Goal: Task Accomplishment & Management: Manage account settings

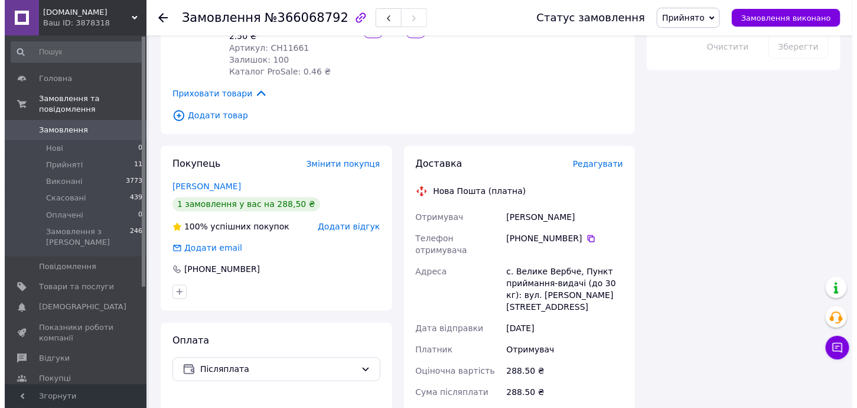
scroll to position [788, 0]
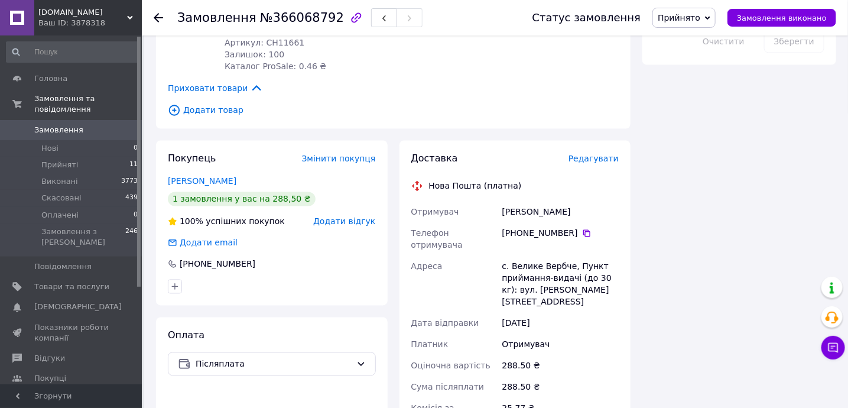
click at [605, 141] on div "Доставка Редагувати Нова Пошта (платна) Отримувач [PERSON_NAME] Телефон отримув…" at bounding box center [515, 365] width 232 height 449
click at [601, 154] on span "Редагувати" at bounding box center [593, 158] width 50 height 9
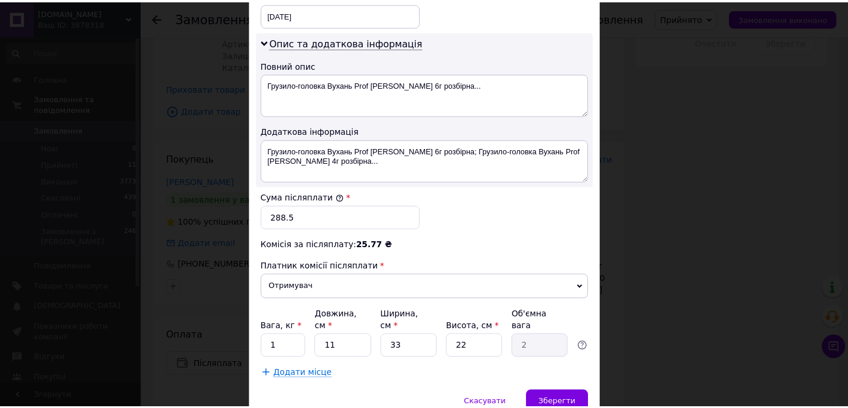
scroll to position [635, 0]
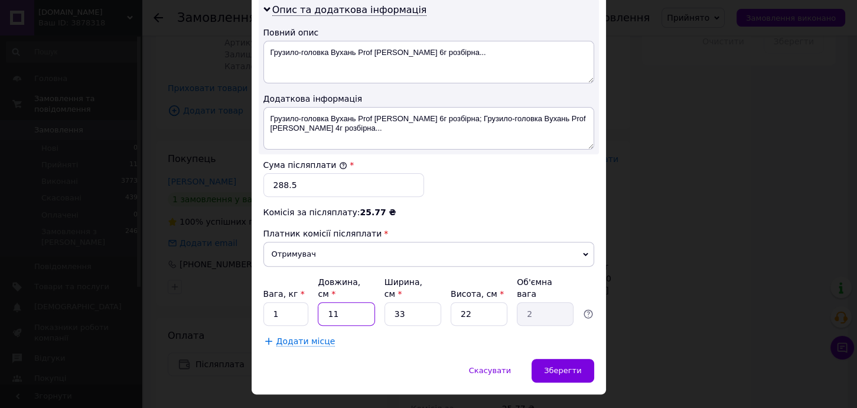
click at [343, 302] on input "11" at bounding box center [346, 314] width 57 height 24
type input "5"
type input "0.91"
type input "5"
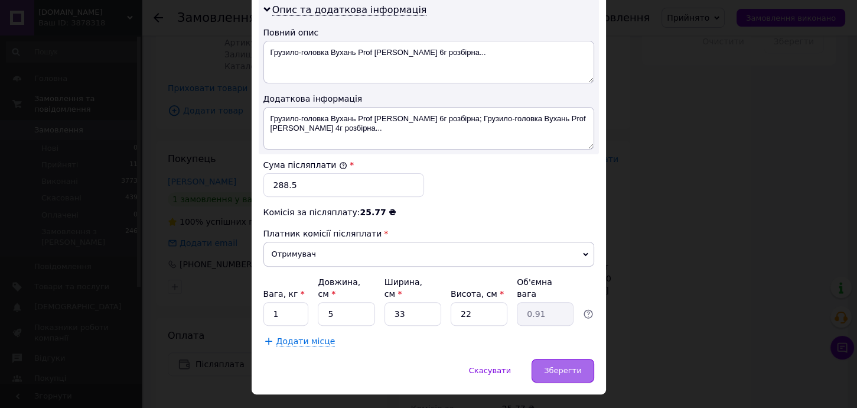
drag, startPoint x: 560, startPoint y: 324, endPoint x: 556, endPoint y: 334, distance: 10.1
click at [554, 366] on span "Зберегти" at bounding box center [562, 370] width 37 height 9
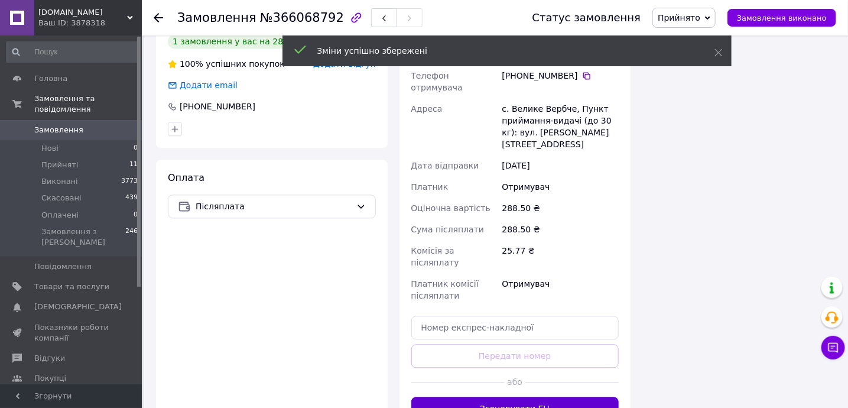
click at [512, 397] on button "Згенерувати ЕН" at bounding box center [515, 409] width 208 height 24
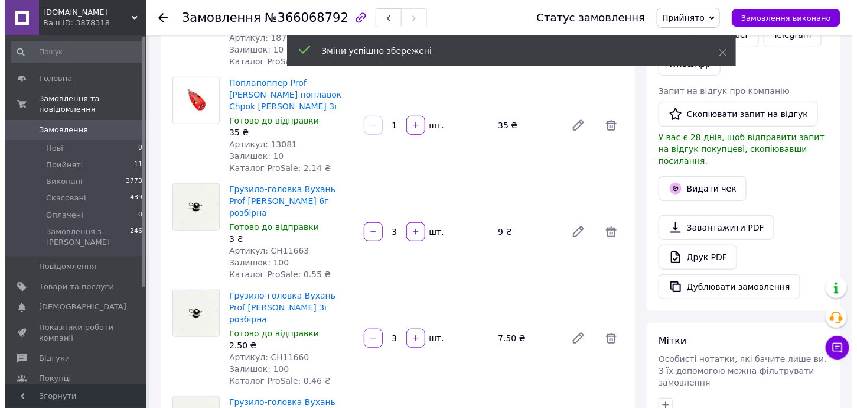
scroll to position [236, 0]
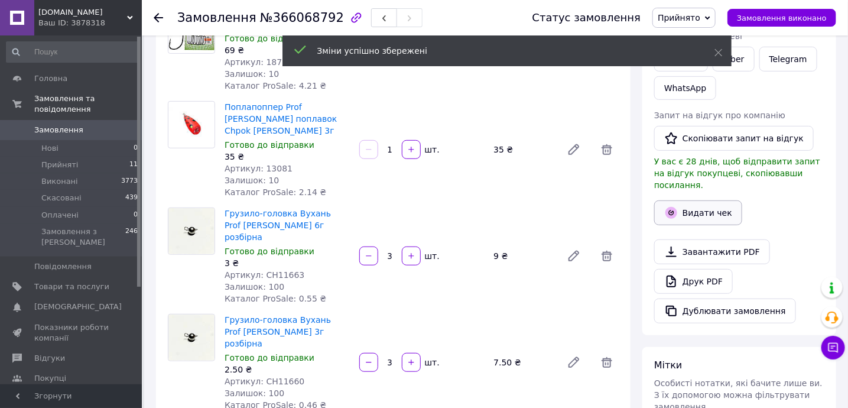
click at [690, 209] on button "Видати чек" at bounding box center [698, 212] width 88 height 25
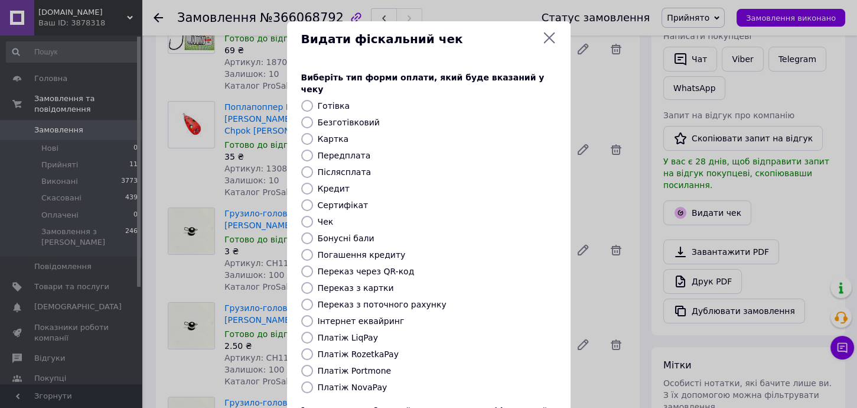
click at [335, 382] on label "Платіж NovaPay" at bounding box center [353, 386] width 70 height 9
click at [313, 381] on input "Платіж NovaPay" at bounding box center [307, 387] width 12 height 12
radio input "true"
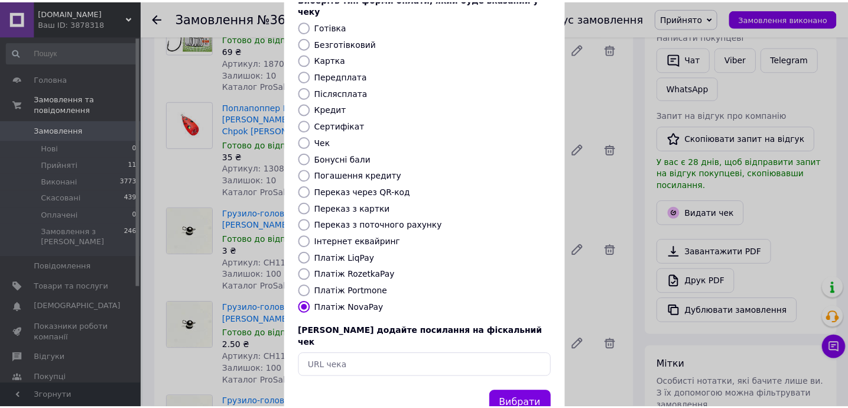
scroll to position [100, 0]
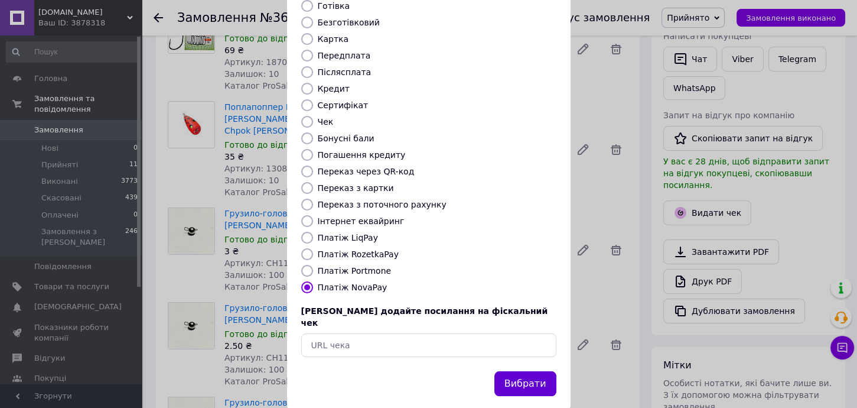
click at [532, 371] on button "Вибрати" at bounding box center [526, 383] width 62 height 25
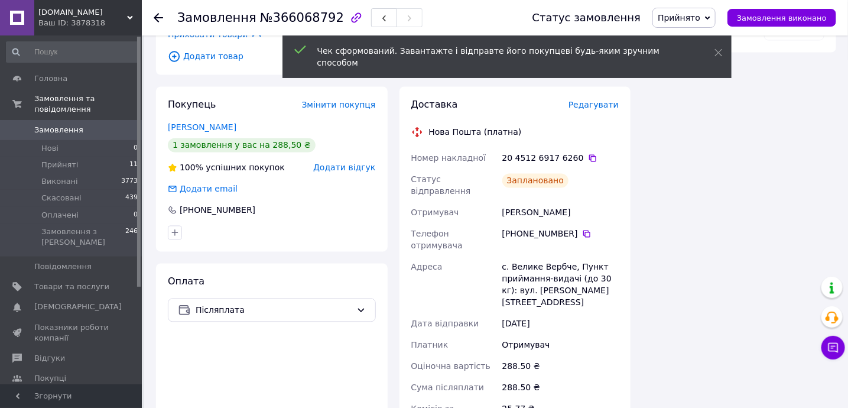
scroll to position [946, 0]
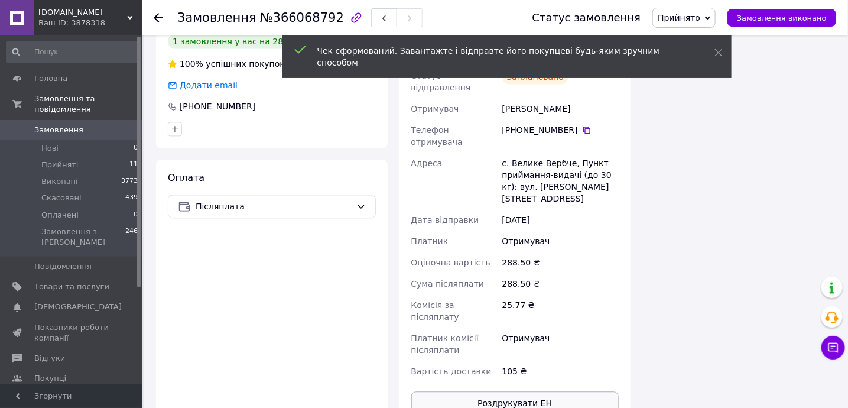
click at [531, 391] on button "Роздрукувати ЕН" at bounding box center [515, 403] width 208 height 24
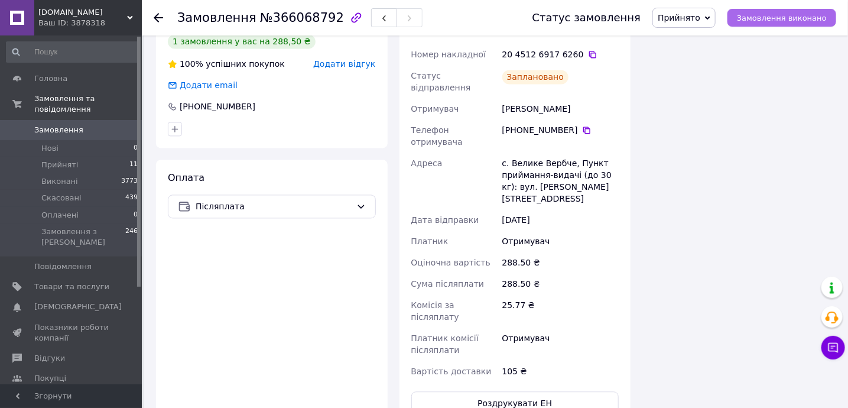
click at [799, 19] on span "Замовлення виконано" at bounding box center [782, 18] width 90 height 9
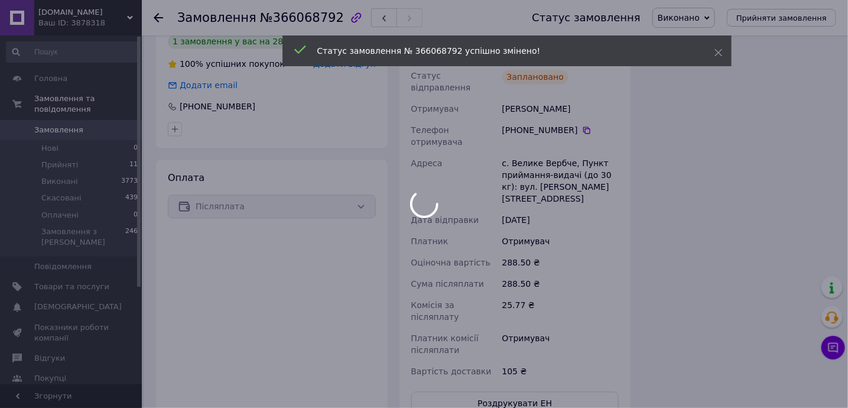
scroll to position [923, 0]
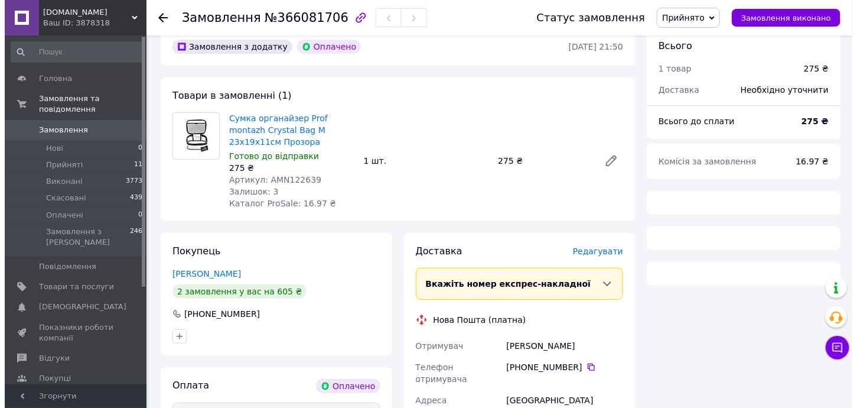
scroll to position [131, 0]
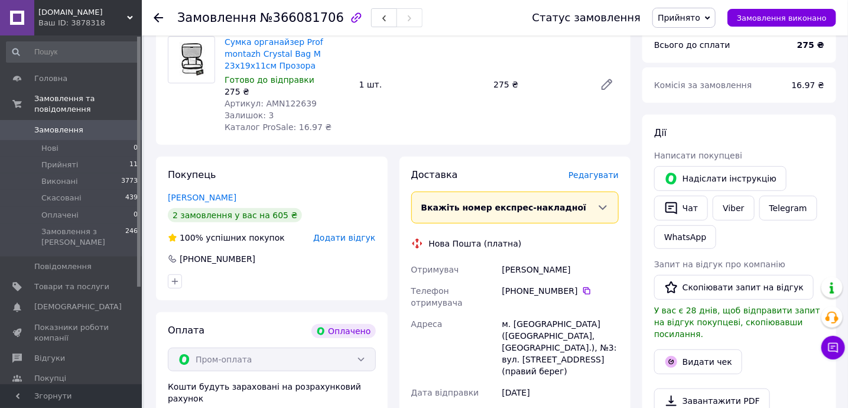
click at [610, 178] on span "Редагувати" at bounding box center [593, 174] width 50 height 9
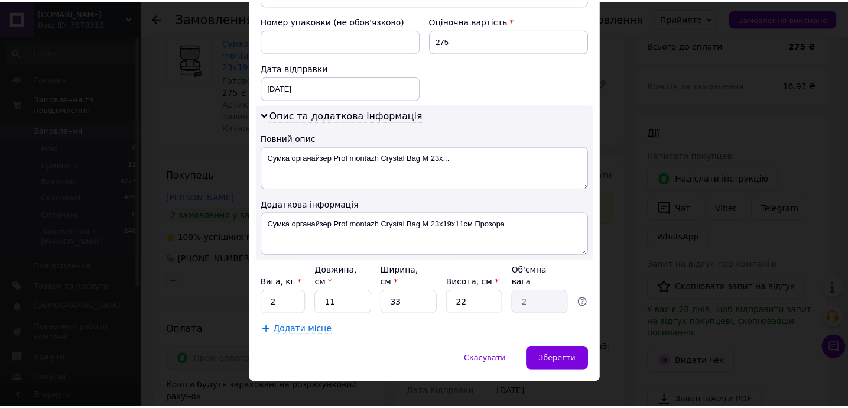
scroll to position [519, 0]
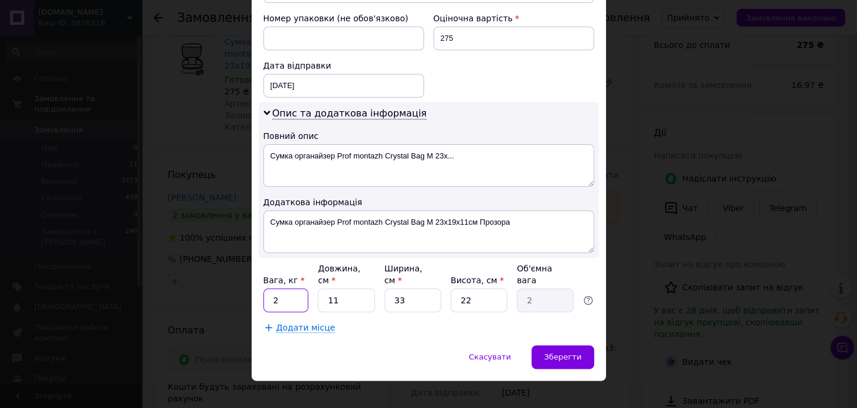
click at [297, 292] on input "2" at bounding box center [287, 300] width 46 height 24
type input "1"
click at [339, 290] on input "11" at bounding box center [346, 300] width 57 height 24
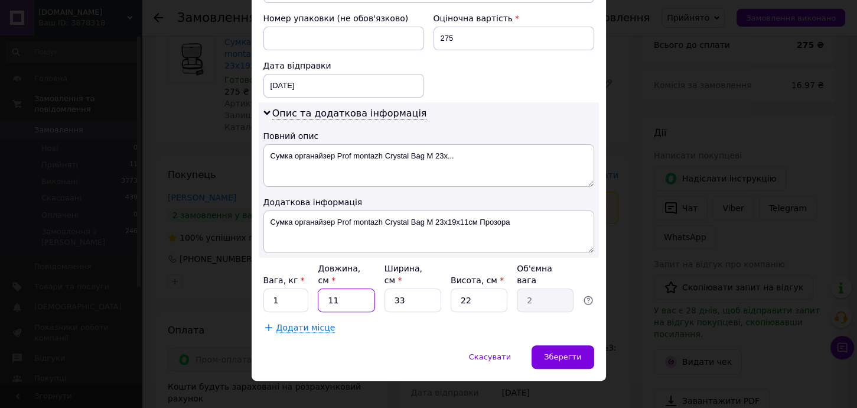
type input "5"
type input "0.91"
type input "5"
click at [564, 352] on span "Зберегти" at bounding box center [562, 356] width 37 height 9
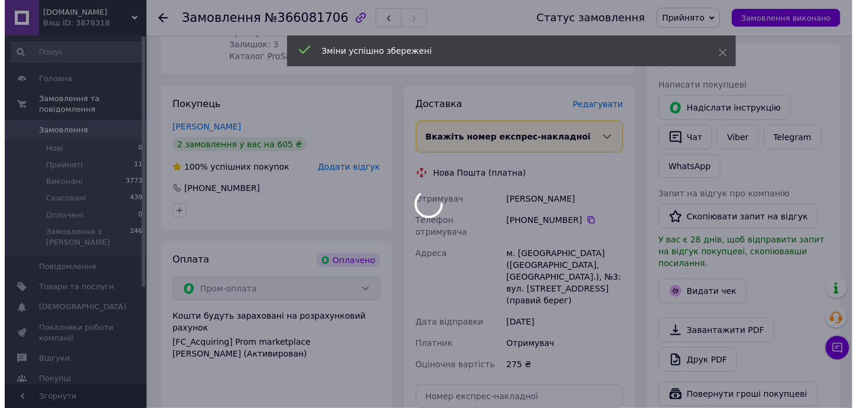
scroll to position [288, 0]
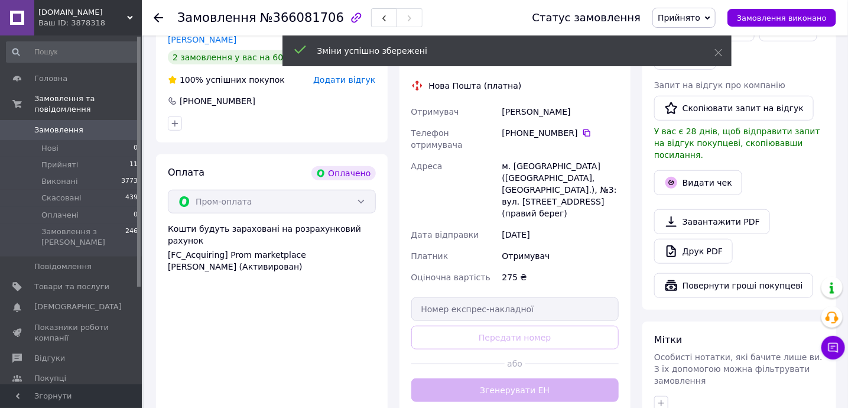
click at [550, 362] on div "Доставка Редагувати Вкажіть номер експрес-накладної Обов'язково введіть номер е…" at bounding box center [515, 206] width 208 height 391
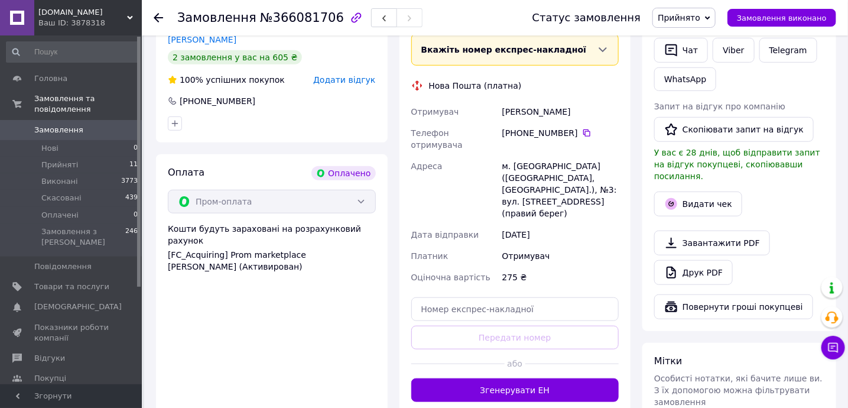
drag, startPoint x: 560, startPoint y: 368, endPoint x: 631, endPoint y: 290, distance: 105.4
click at [560, 378] on button "Згенерувати ЕН" at bounding box center [515, 390] width 208 height 24
click at [689, 193] on button "Видати чек" at bounding box center [698, 203] width 88 height 25
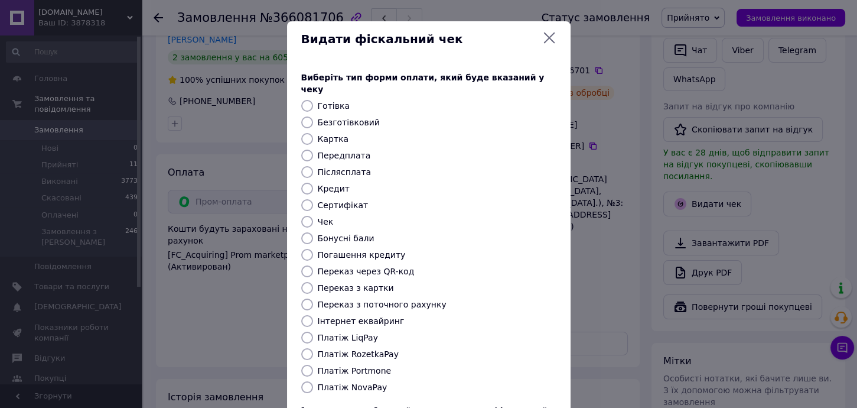
click at [359, 349] on label "Платіж RozetkaPay" at bounding box center [358, 353] width 81 height 9
click at [313, 348] on input "Платіж RozetkaPay" at bounding box center [307, 354] width 12 height 12
radio input "true"
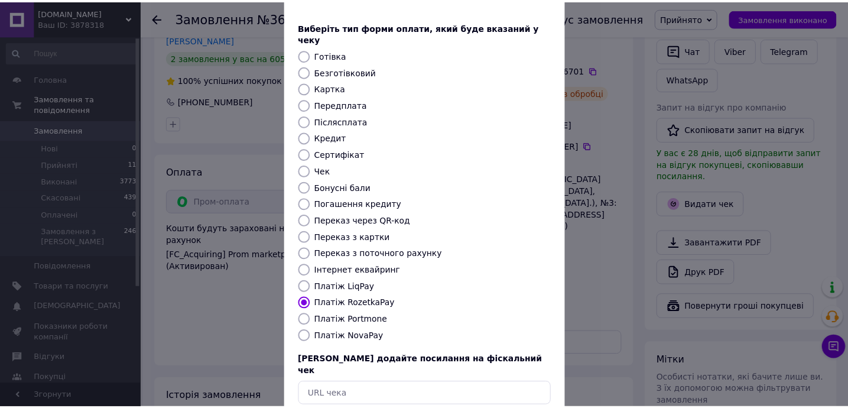
scroll to position [100, 0]
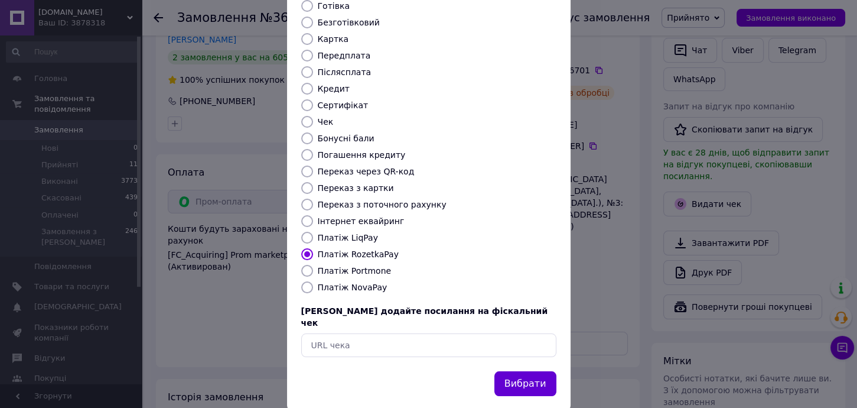
click at [539, 371] on button "Вибрати" at bounding box center [526, 383] width 62 height 25
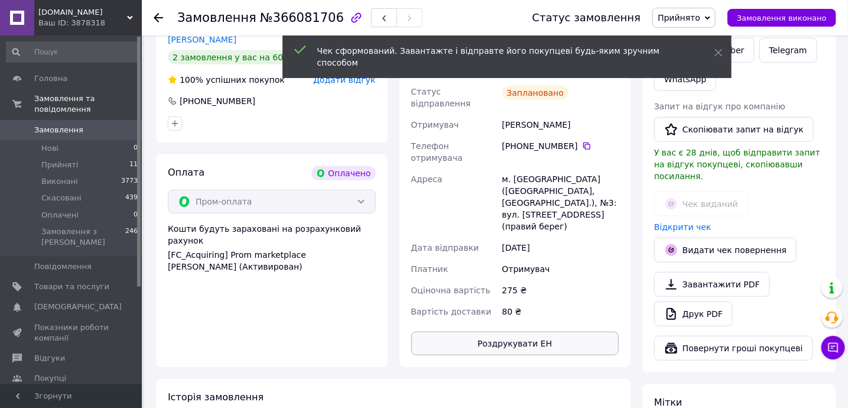
click at [589, 332] on button "Роздрукувати ЕН" at bounding box center [515, 344] width 208 height 24
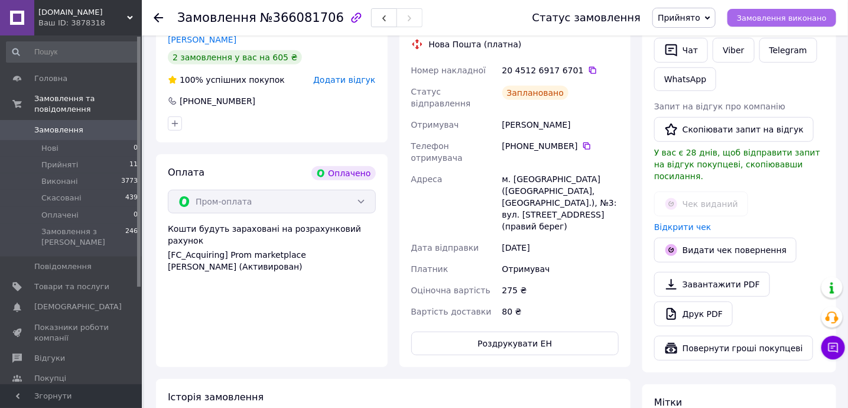
click at [801, 14] on span "Замовлення виконано" at bounding box center [782, 18] width 90 height 9
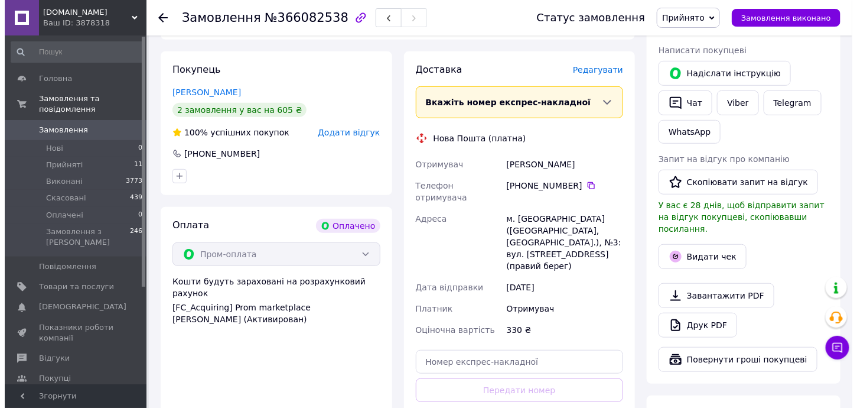
scroll to position [157, 0]
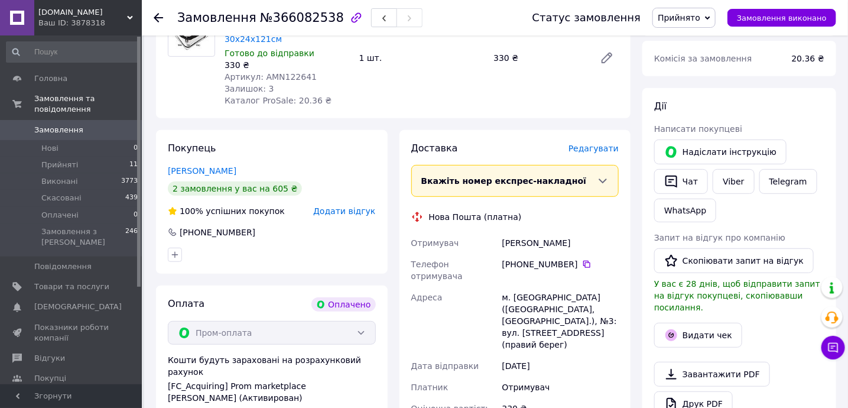
click at [604, 150] on span "Редагувати" at bounding box center [593, 148] width 50 height 9
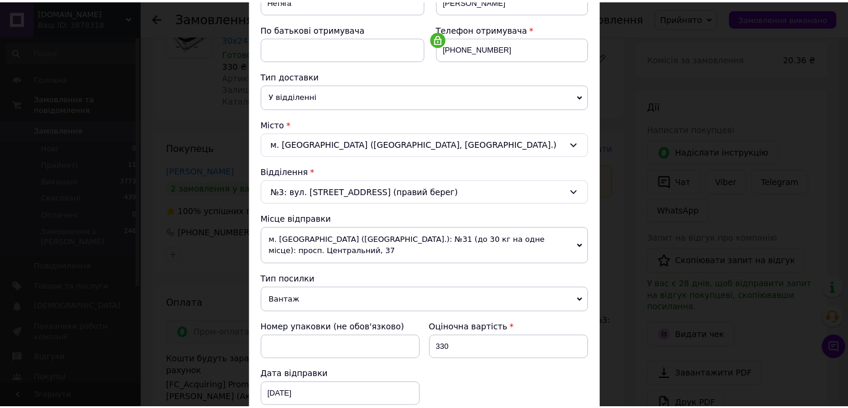
scroll to position [519, 0]
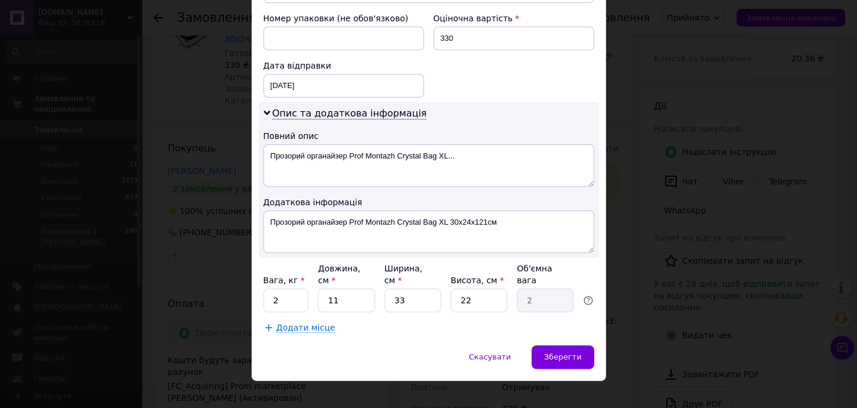
click at [665, 241] on div "× Редагування доставки Спосіб доставки Нова Пошта (платна) Платник Отримувач Ві…" at bounding box center [428, 204] width 857 height 408
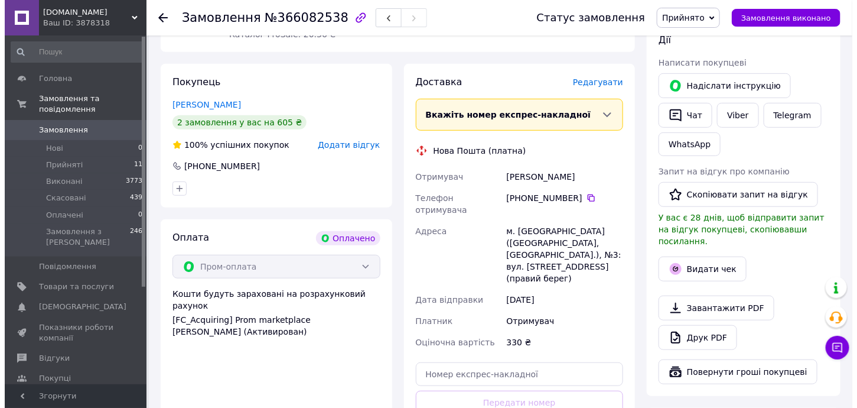
scroll to position [315, 0]
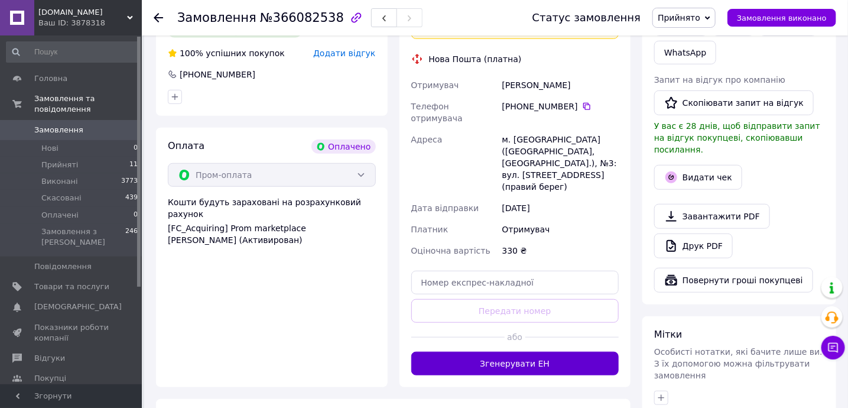
click at [593, 352] on button "Згенерувати ЕН" at bounding box center [515, 364] width 208 height 24
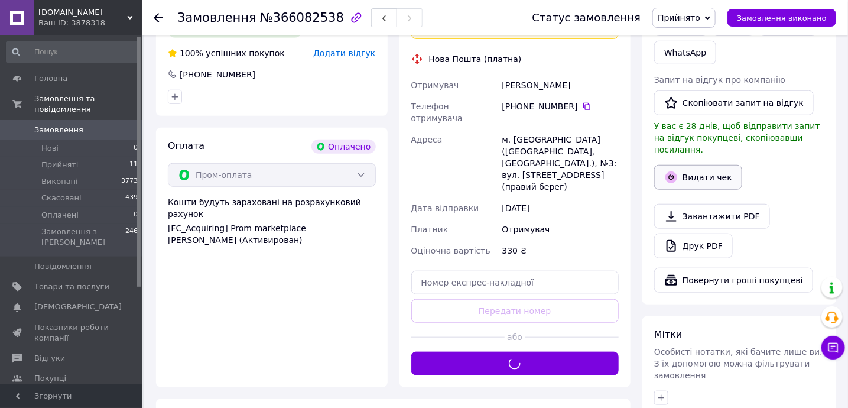
click at [710, 165] on button "Видати чек" at bounding box center [698, 177] width 88 height 25
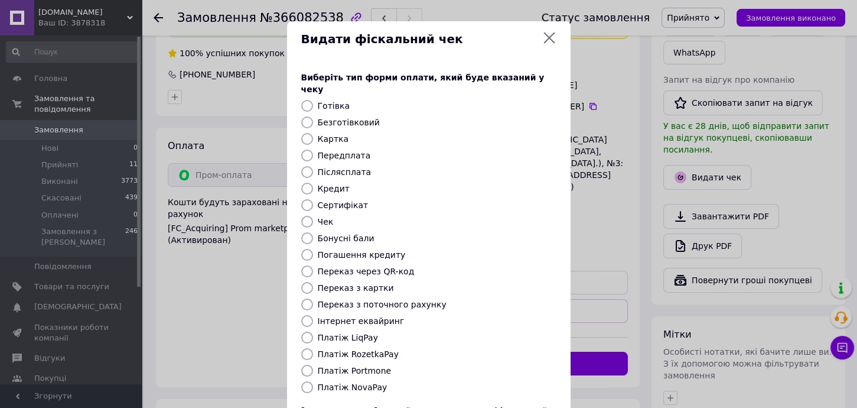
click at [380, 349] on label "Платіж RozetkaPay" at bounding box center [358, 353] width 81 height 9
click at [313, 348] on input "Платіж RozetkaPay" at bounding box center [307, 354] width 12 height 12
radio input "true"
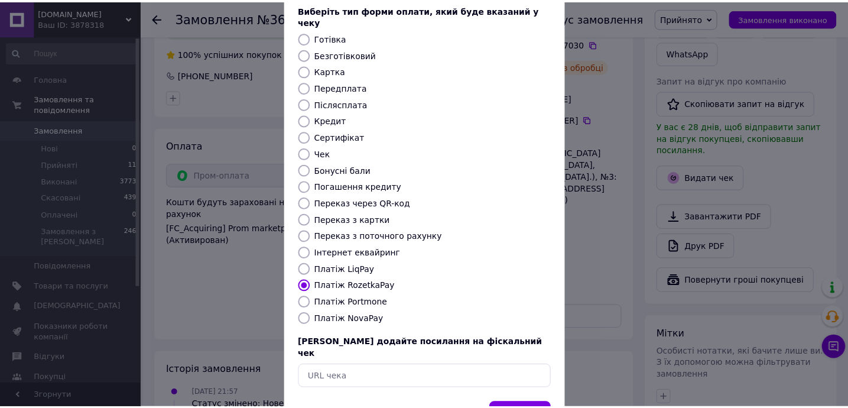
scroll to position [100, 0]
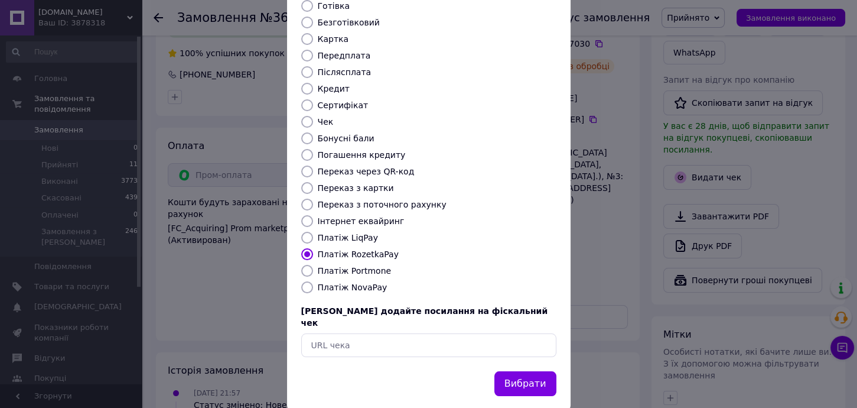
click at [557, 371] on div "Вибрати" at bounding box center [429, 391] width 284 height 40
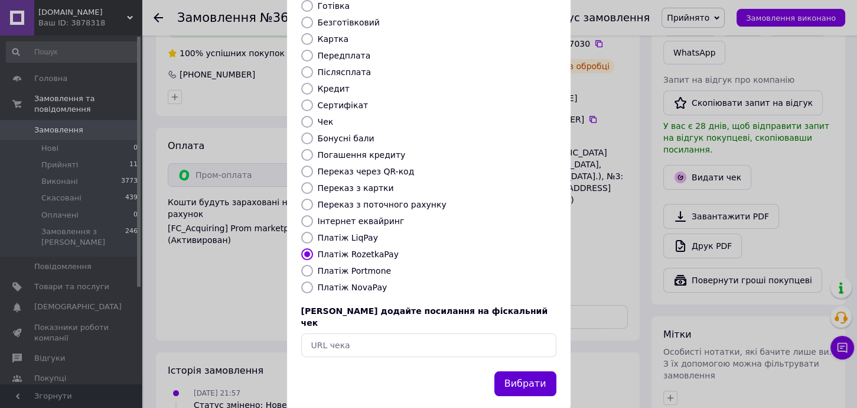
click at [538, 371] on button "Вибрати" at bounding box center [526, 383] width 62 height 25
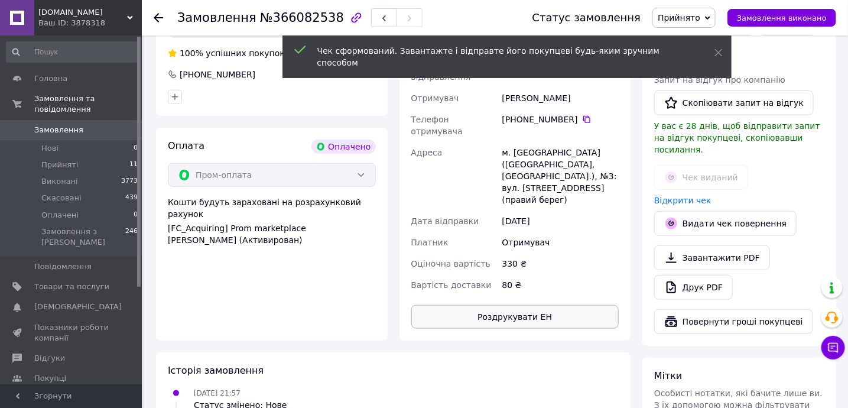
click at [612, 305] on button "Роздрукувати ЕН" at bounding box center [515, 317] width 208 height 24
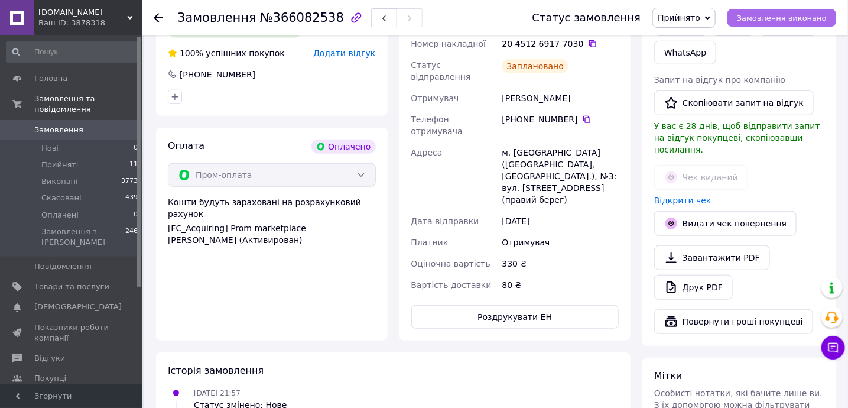
click at [811, 21] on span "Замовлення виконано" at bounding box center [782, 18] width 90 height 9
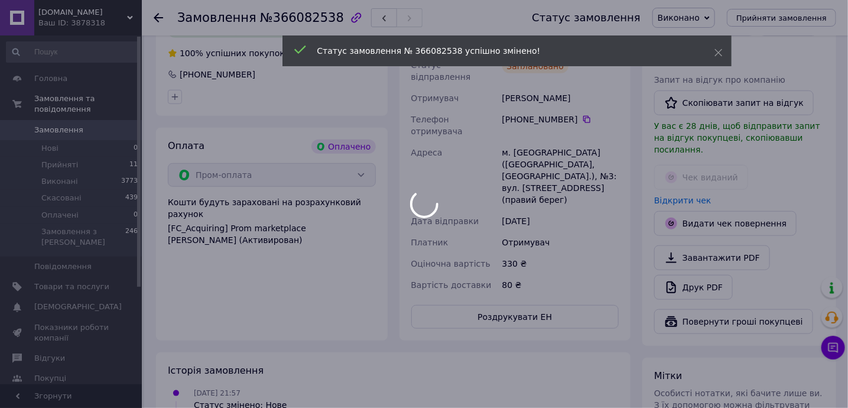
scroll to position [236, 0]
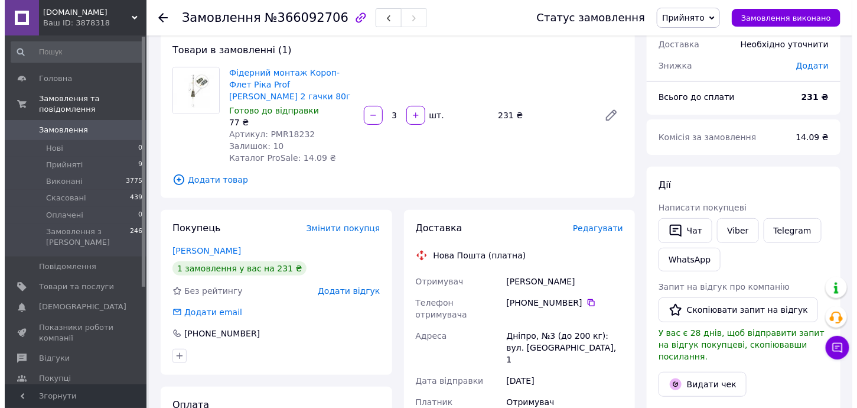
scroll to position [157, 0]
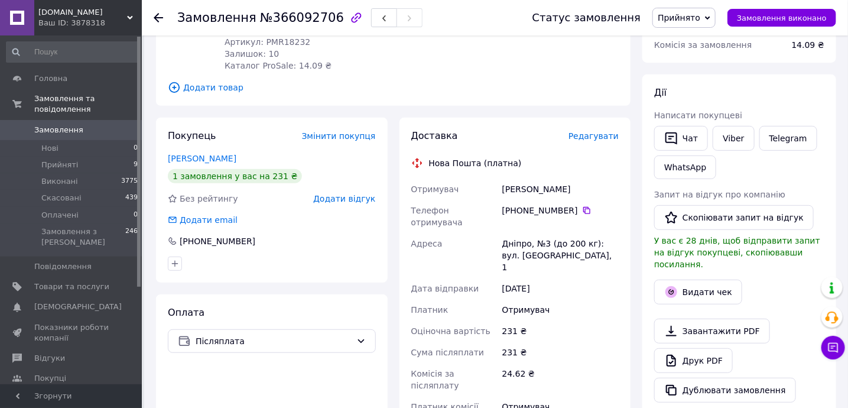
click at [600, 131] on span "Редагувати" at bounding box center [593, 135] width 50 height 9
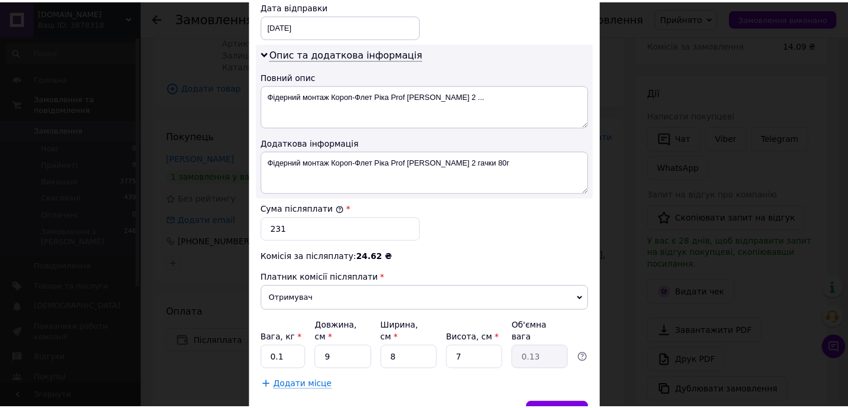
scroll to position [635, 0]
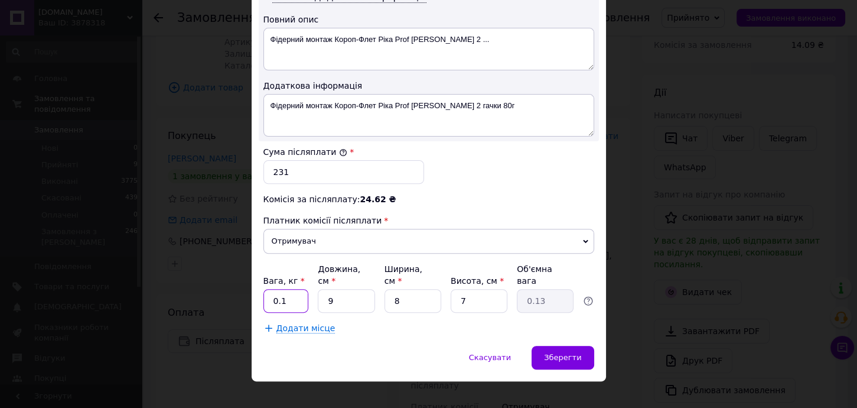
click at [300, 290] on input "0.1" at bounding box center [287, 301] width 46 height 24
type input "1"
click at [354, 293] on input "9" at bounding box center [346, 301] width 57 height 24
drag, startPoint x: 354, startPoint y: 293, endPoint x: 360, endPoint y: 296, distance: 6.6
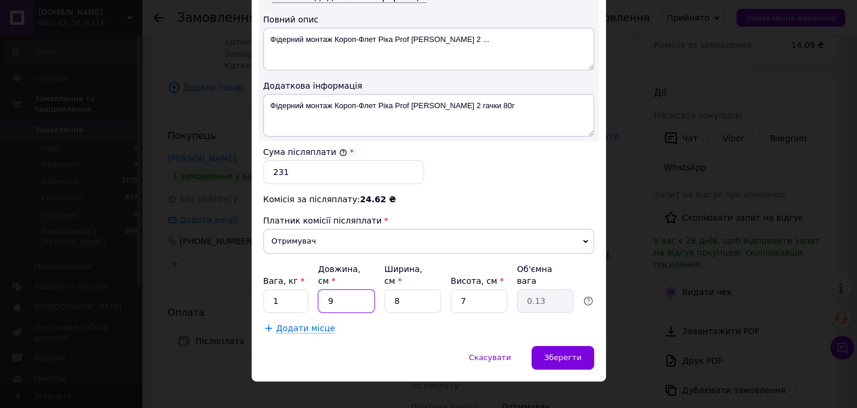
click at [360, 296] on input "9" at bounding box center [346, 301] width 57 height 24
type input "2"
type input "0.1"
type input "20"
type input "0.28"
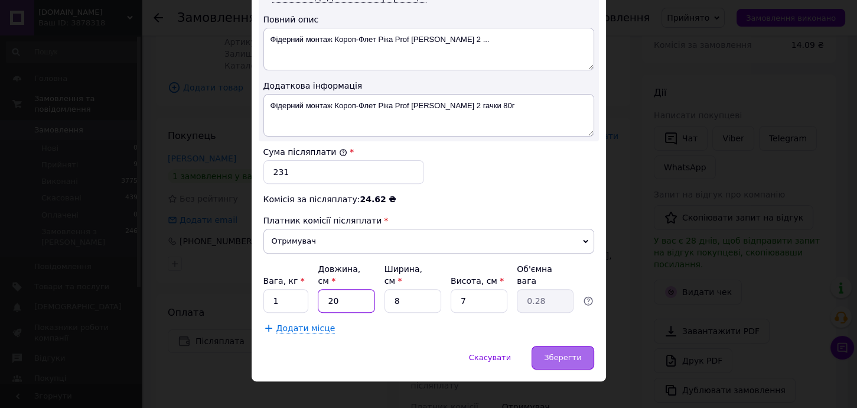
type input "20"
click at [577, 353] on span "Зберегти" at bounding box center [562, 357] width 37 height 9
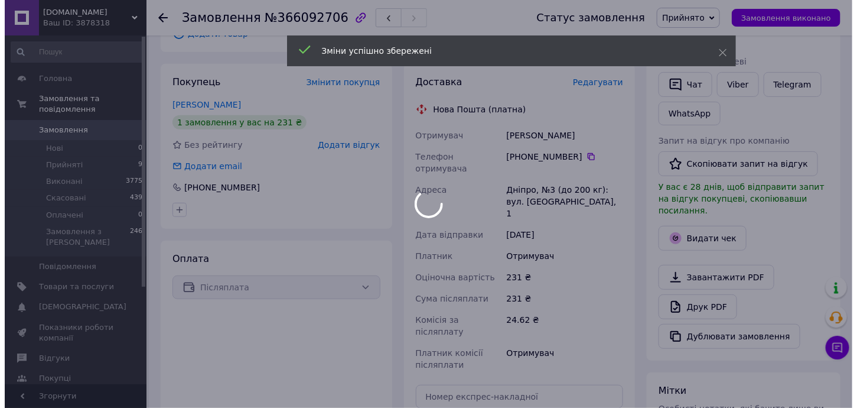
scroll to position [236, 0]
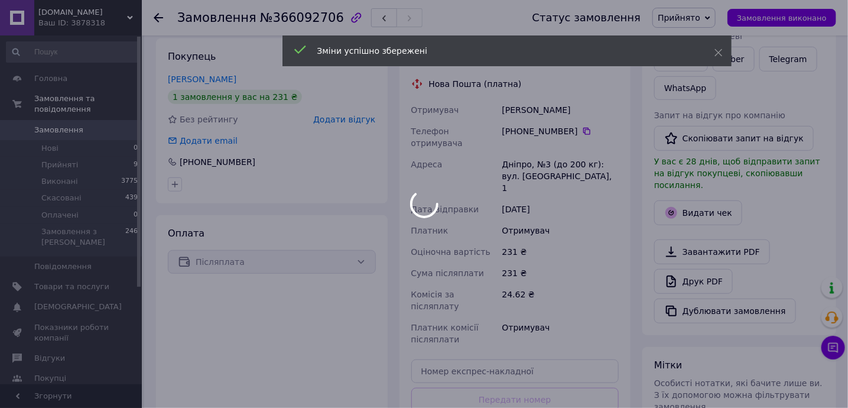
click at [542, 387] on div at bounding box center [424, 204] width 848 height 408
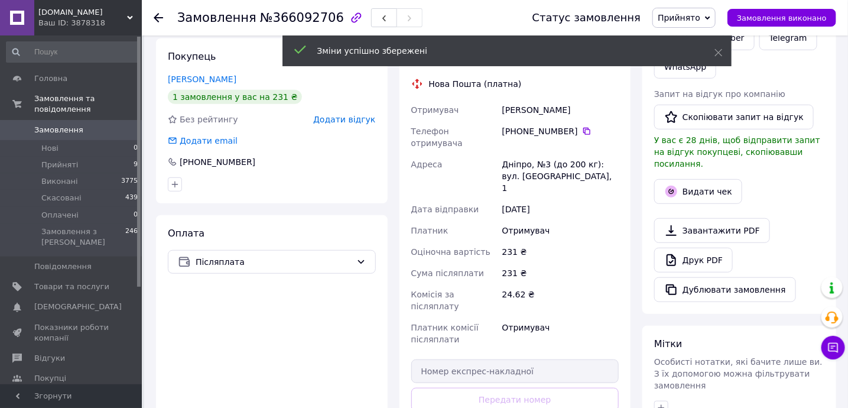
click at [545, 397] on div "Доставка Редагувати Нова Пошта (платна) Отримувач Палець Василь Телефон отримув…" at bounding box center [515, 257] width 208 height 414
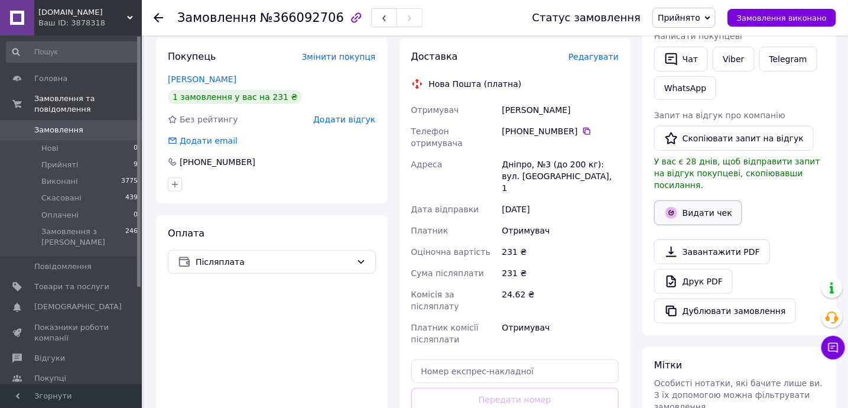
click at [706, 200] on button "Видати чек" at bounding box center [698, 212] width 88 height 25
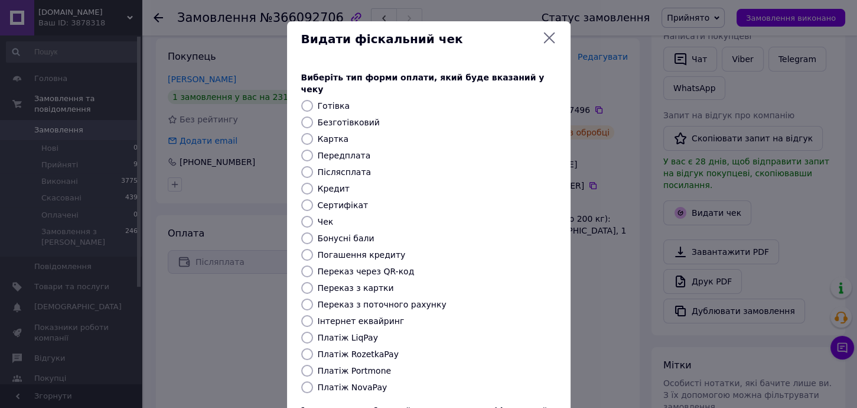
click at [360, 382] on label "Платіж NovaPay" at bounding box center [353, 386] width 70 height 9
click at [313, 381] on input "Платіж NovaPay" at bounding box center [307, 387] width 12 height 12
radio input "true"
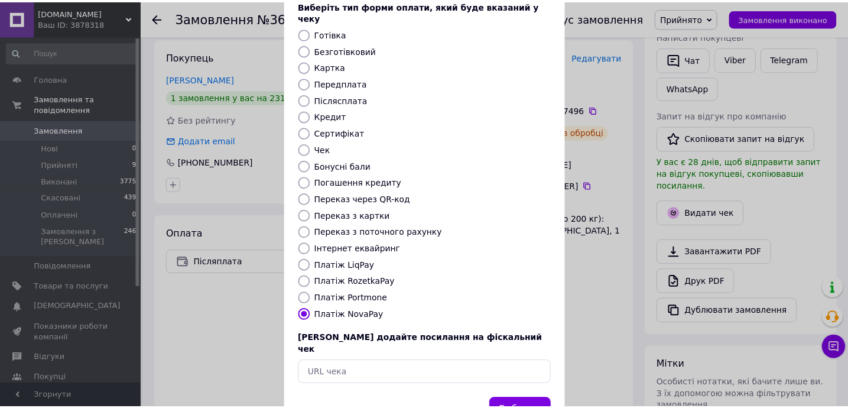
scroll to position [100, 0]
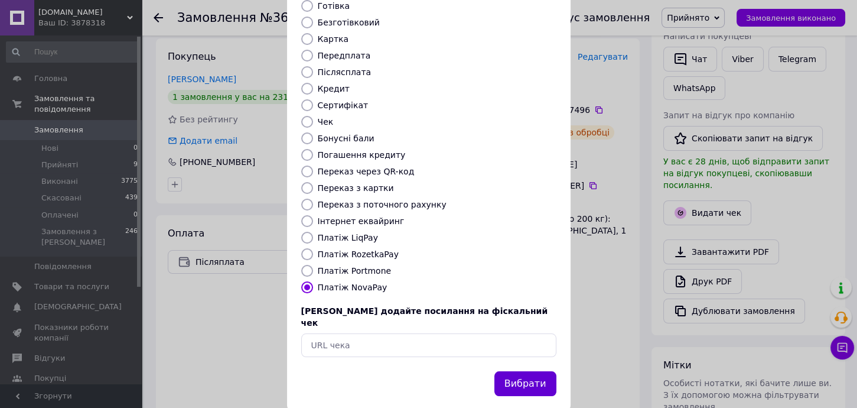
click at [548, 371] on button "Вибрати" at bounding box center [526, 383] width 62 height 25
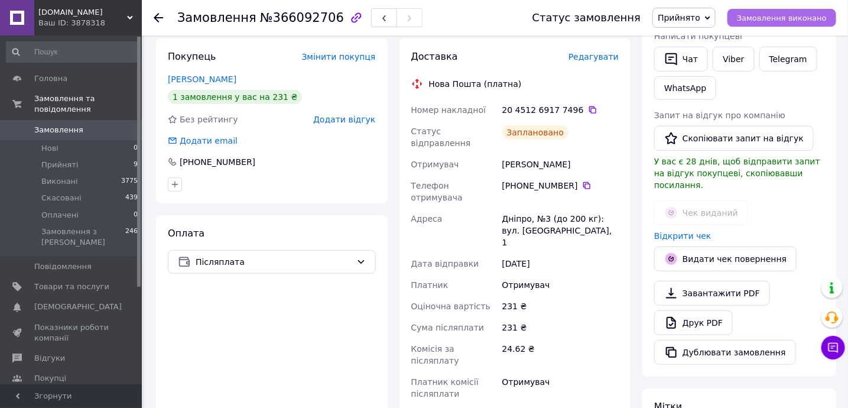
click at [804, 18] on span "Замовлення виконано" at bounding box center [782, 18] width 90 height 9
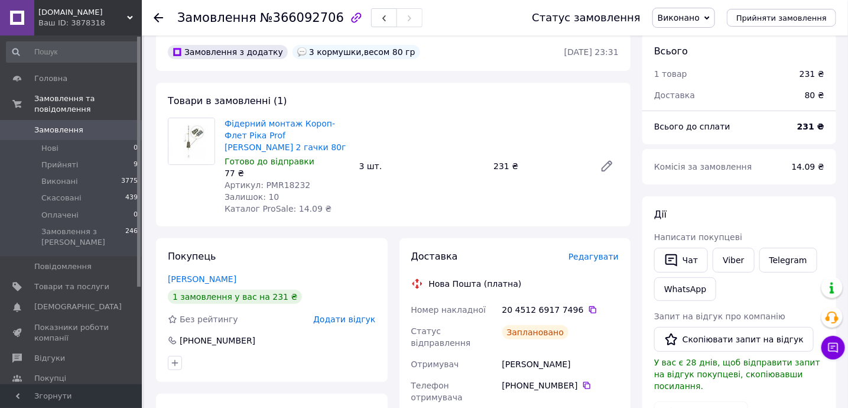
scroll to position [0, 0]
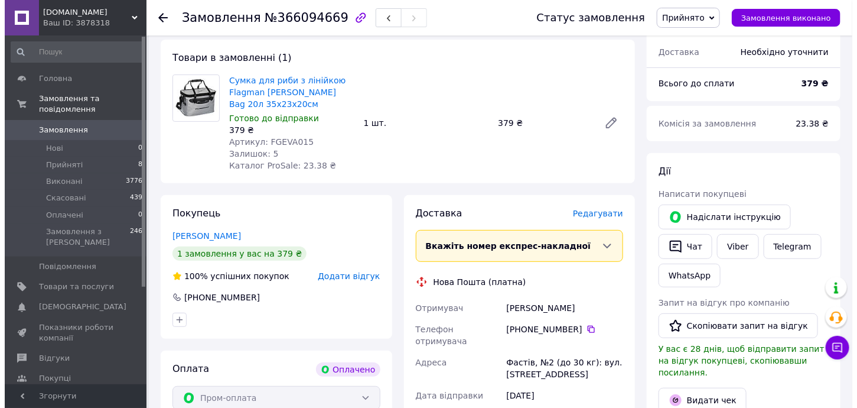
scroll to position [157, 0]
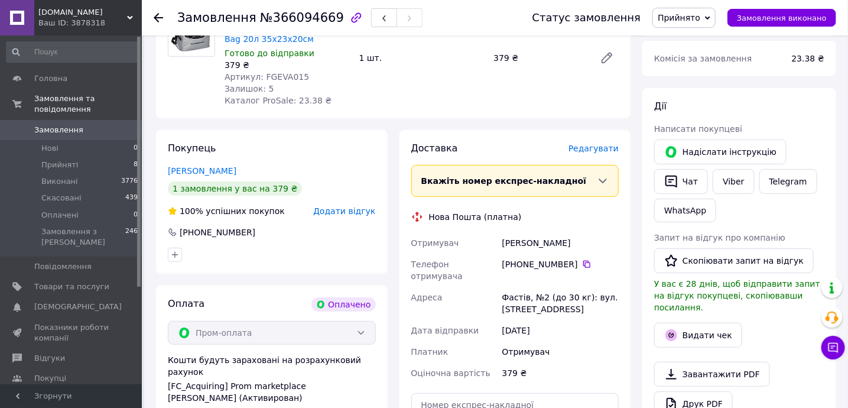
click at [601, 151] on span "Редагувати" at bounding box center [593, 148] width 50 height 9
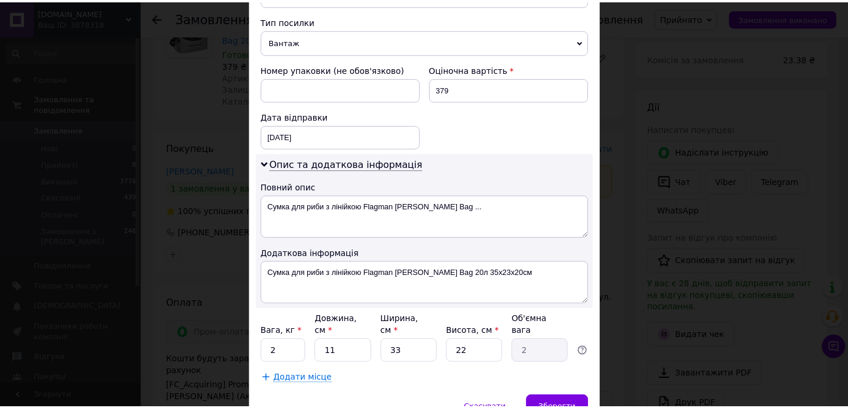
scroll to position [519, 0]
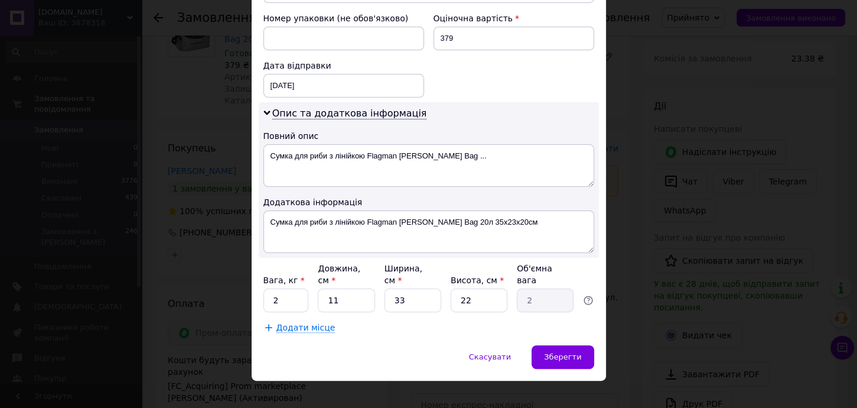
click at [660, 282] on div "× Редагування доставки Спосіб доставки Нова Пошта (платна) Платник Отримувач Ві…" at bounding box center [428, 204] width 857 height 408
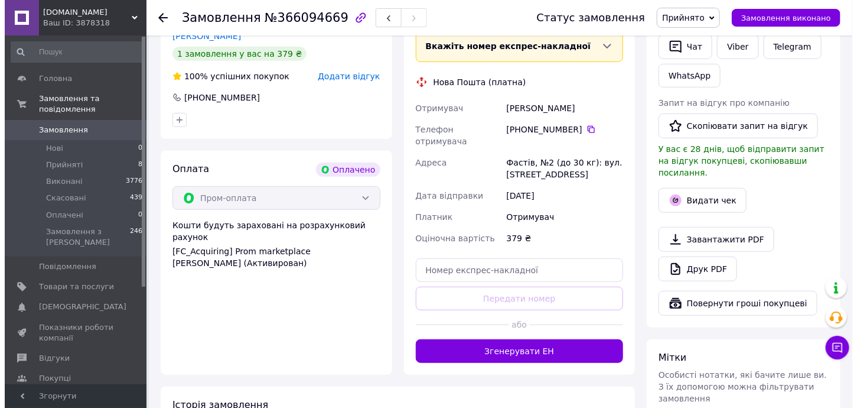
scroll to position [288, 0]
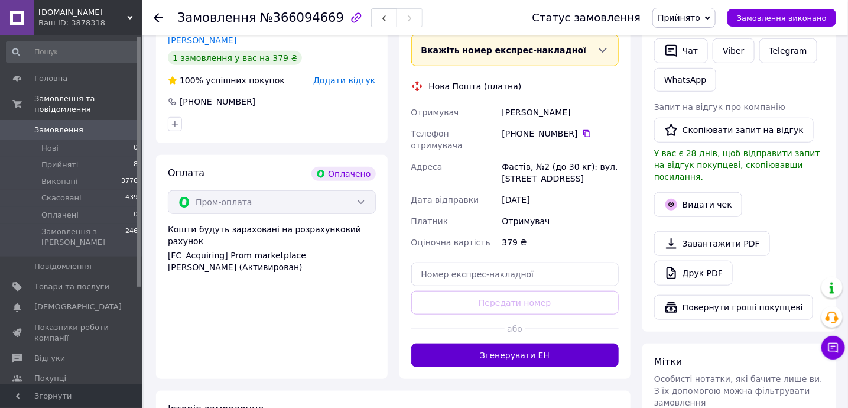
click at [524, 343] on button "Згенерувати ЕН" at bounding box center [515, 355] width 208 height 24
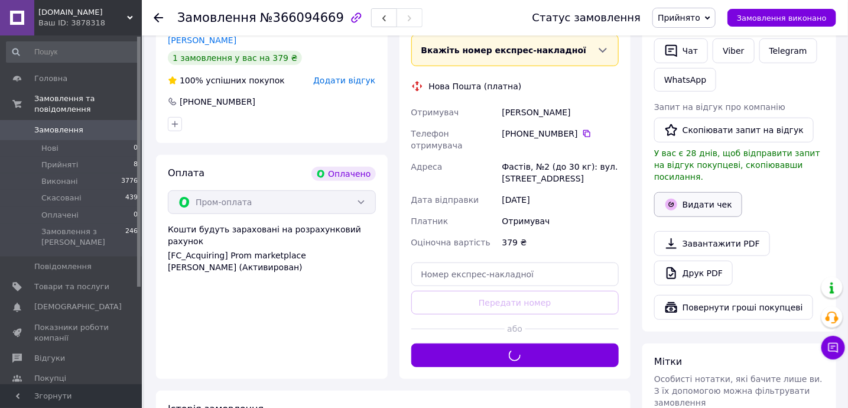
click at [699, 197] on button "Видати чек" at bounding box center [698, 204] width 88 height 25
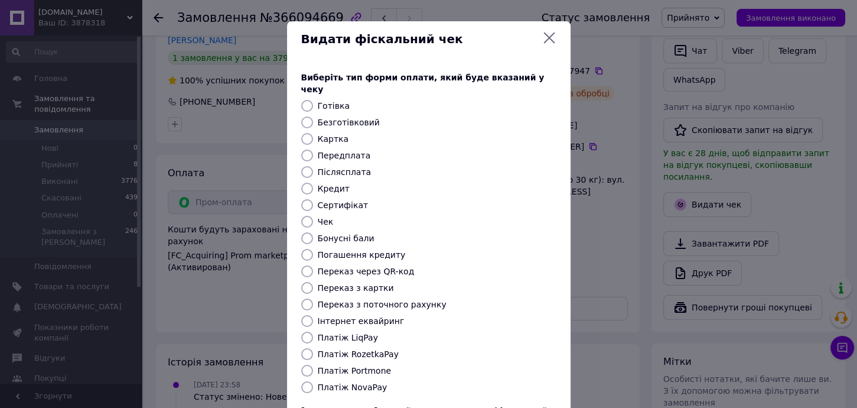
click at [359, 349] on label "Платіж RozetkaPay" at bounding box center [358, 353] width 81 height 9
click at [313, 348] on input "Платіж RozetkaPay" at bounding box center [307, 354] width 12 height 12
radio input "true"
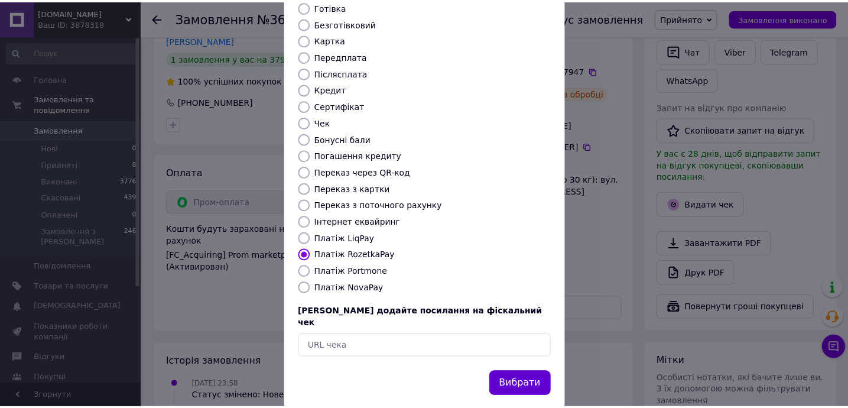
scroll to position [100, 0]
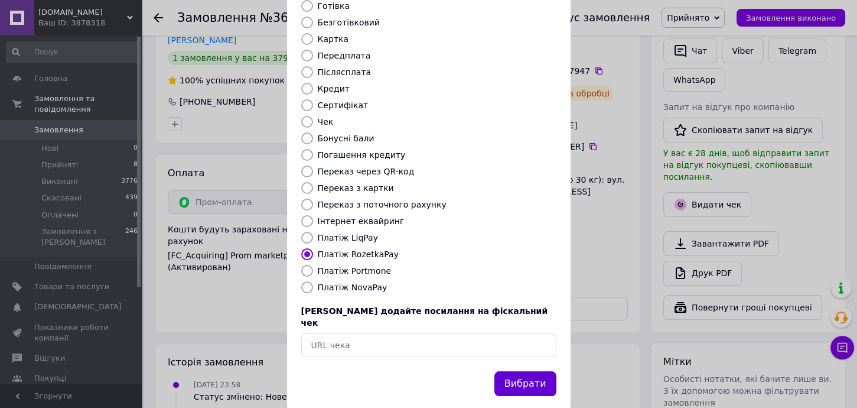
click at [532, 371] on button "Вибрати" at bounding box center [526, 383] width 62 height 25
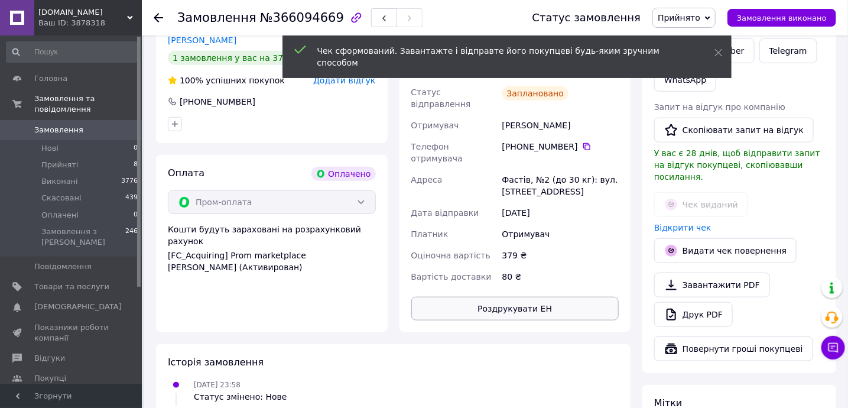
click at [585, 297] on button "Роздрукувати ЕН" at bounding box center [515, 309] width 208 height 24
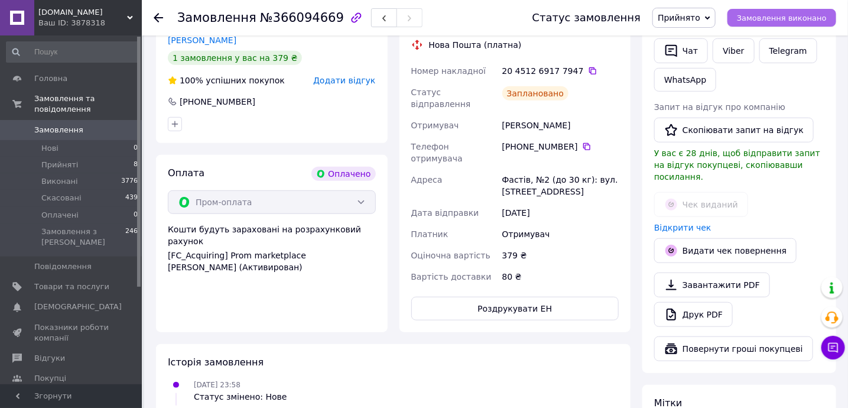
click at [802, 18] on span "Замовлення виконано" at bounding box center [782, 18] width 90 height 9
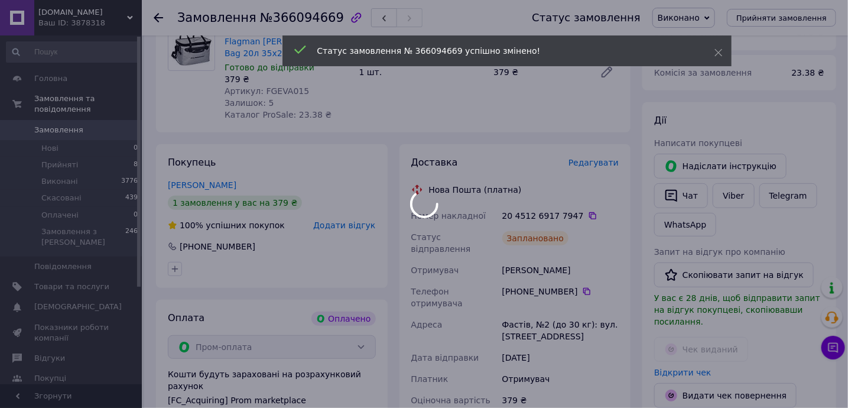
scroll to position [130, 0]
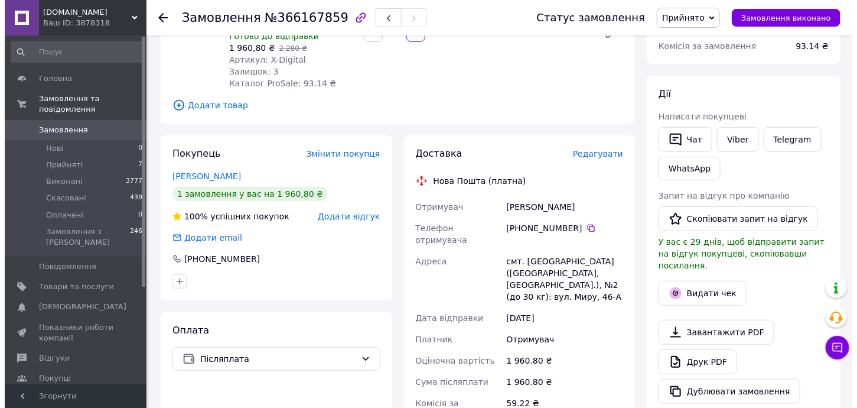
scroll to position [157, 0]
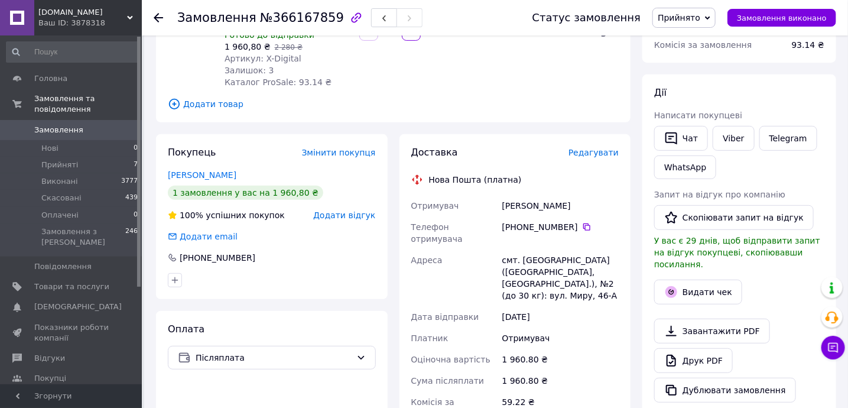
click at [601, 148] on span "Редагувати" at bounding box center [593, 152] width 50 height 9
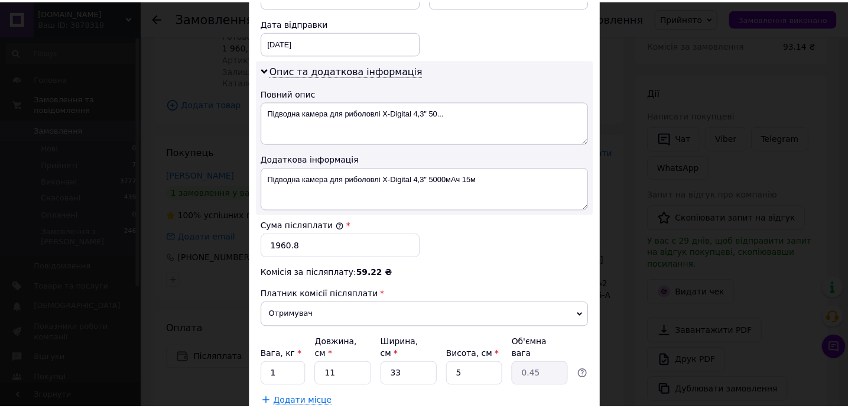
scroll to position [635, 0]
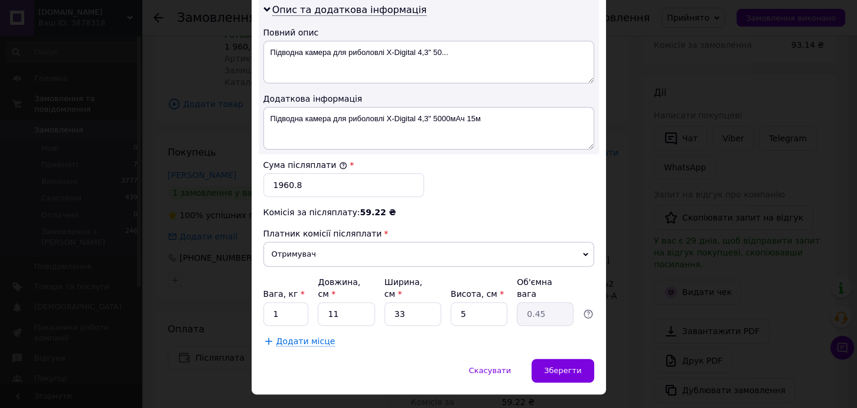
click at [623, 277] on div "× Редагування доставки Спосіб доставки Нова Пошта (платна) Платник Отримувач Ві…" at bounding box center [428, 204] width 857 height 408
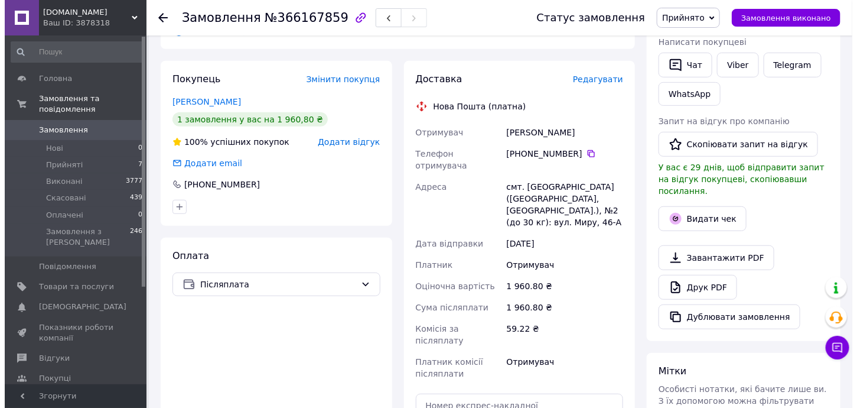
scroll to position [315, 0]
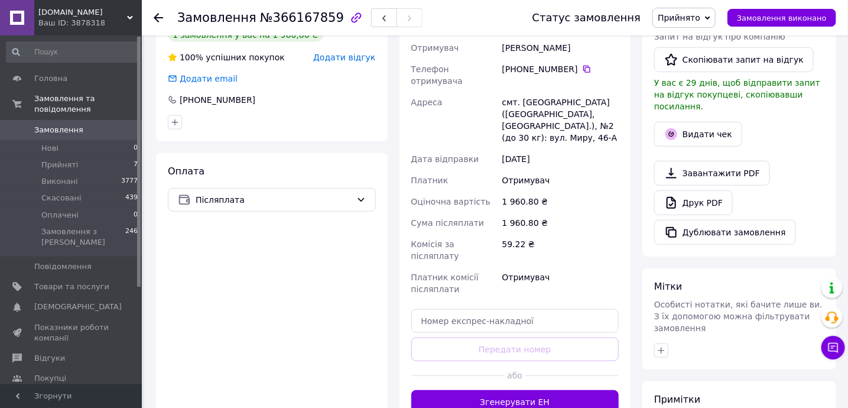
click at [561, 390] on button "Згенерувати ЕН" at bounding box center [515, 402] width 208 height 24
click at [719, 119] on div "Видати чек" at bounding box center [739, 134] width 175 height 30
click at [712, 124] on button "Видати чек" at bounding box center [698, 134] width 88 height 25
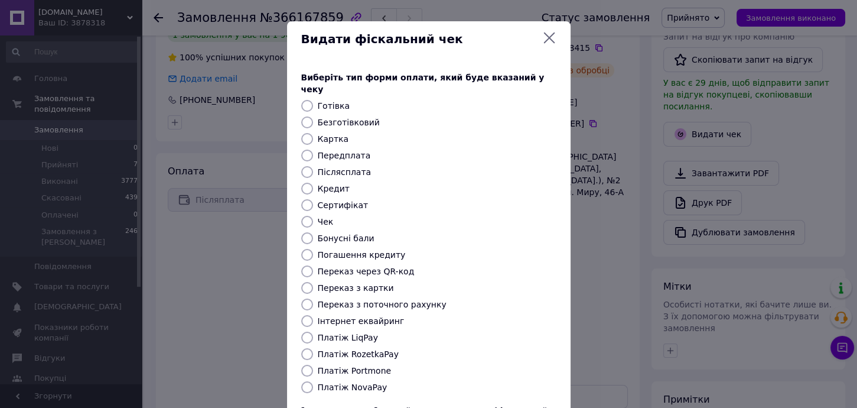
click at [345, 382] on label "Платіж NovaPay" at bounding box center [353, 386] width 70 height 9
click at [313, 381] on input "Платіж NovaPay" at bounding box center [307, 387] width 12 height 12
radio input "true"
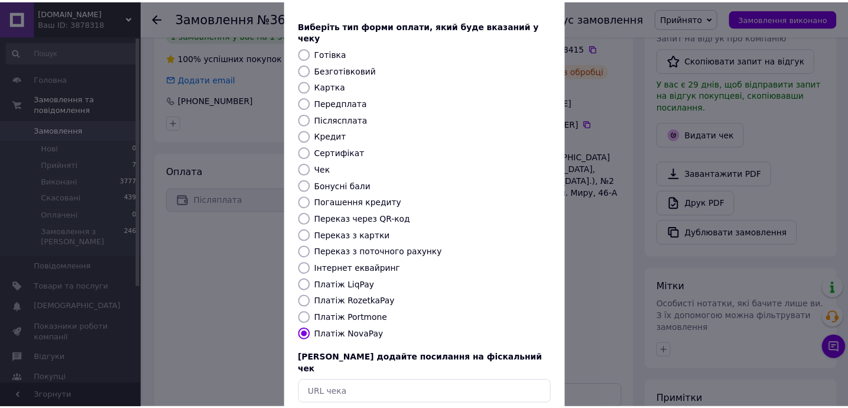
scroll to position [100, 0]
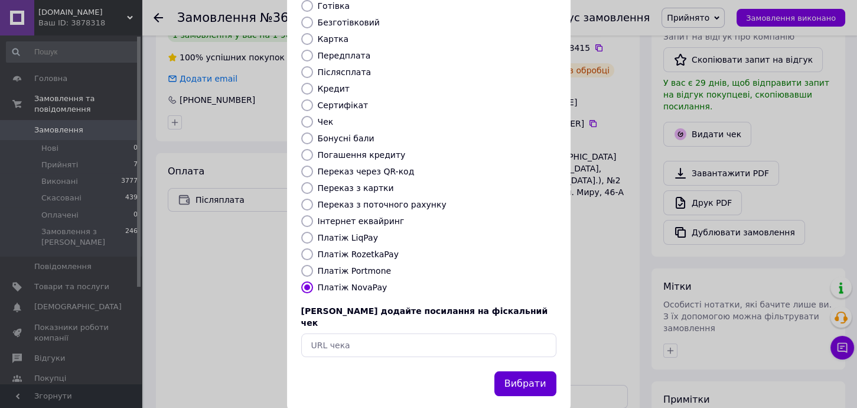
click at [505, 371] on button "Вибрати" at bounding box center [526, 383] width 62 height 25
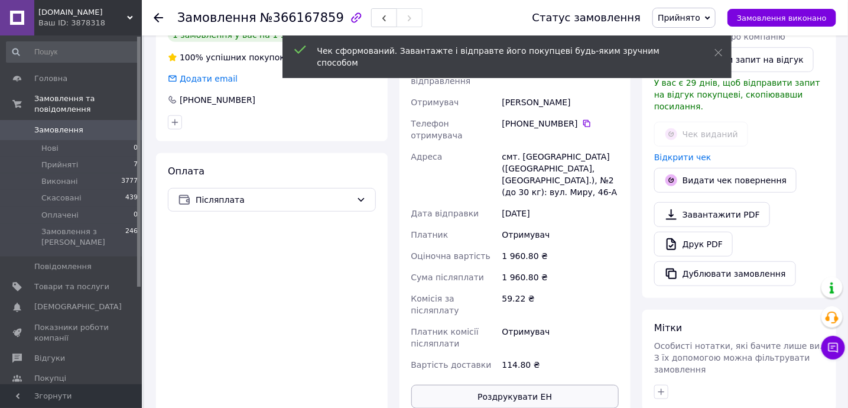
click at [573, 385] on button "Роздрукувати ЕН" at bounding box center [515, 397] width 208 height 24
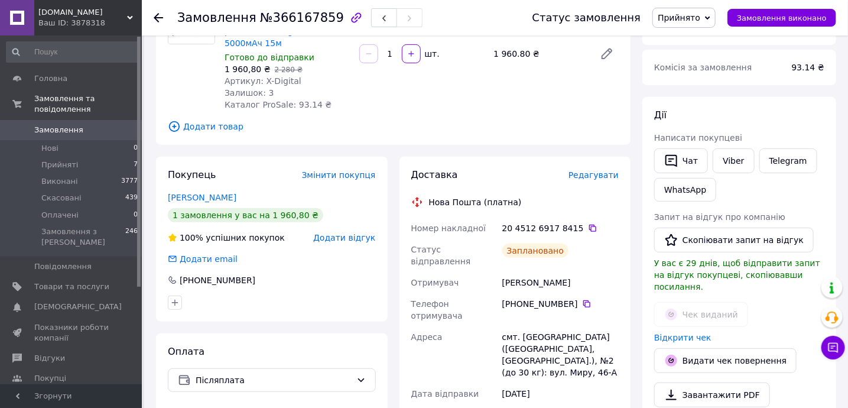
scroll to position [157, 0]
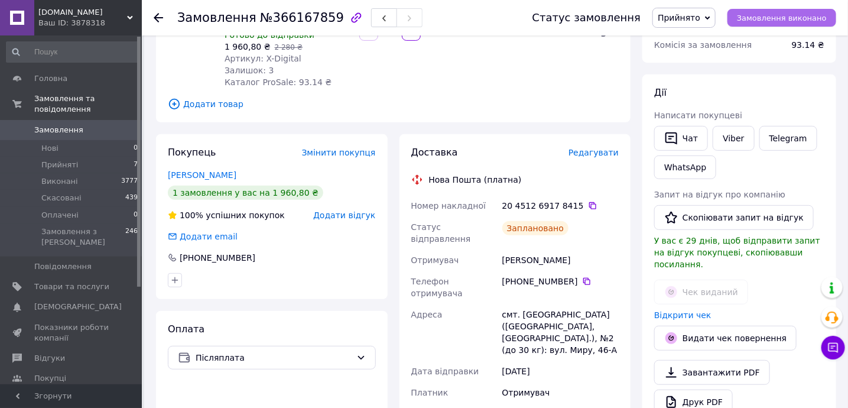
click at [802, 14] on span "Замовлення виконано" at bounding box center [782, 18] width 90 height 9
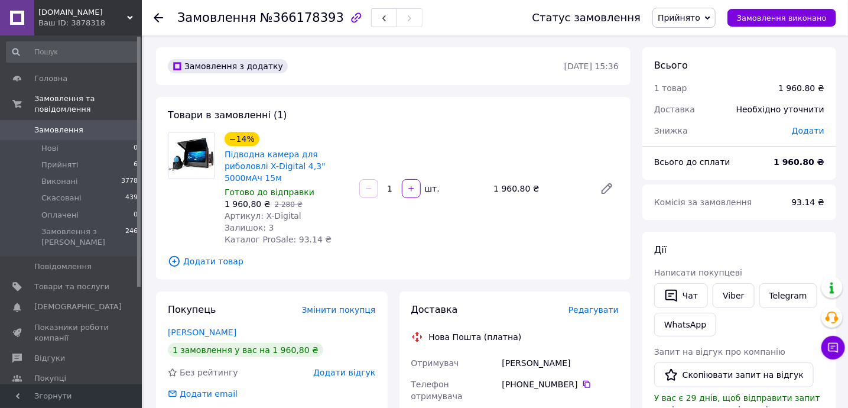
click at [589, 305] on span "Редагувати" at bounding box center [593, 309] width 50 height 9
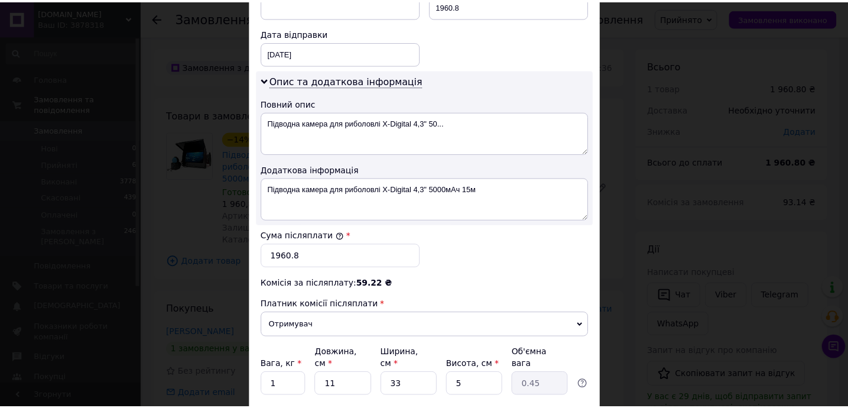
scroll to position [635, 0]
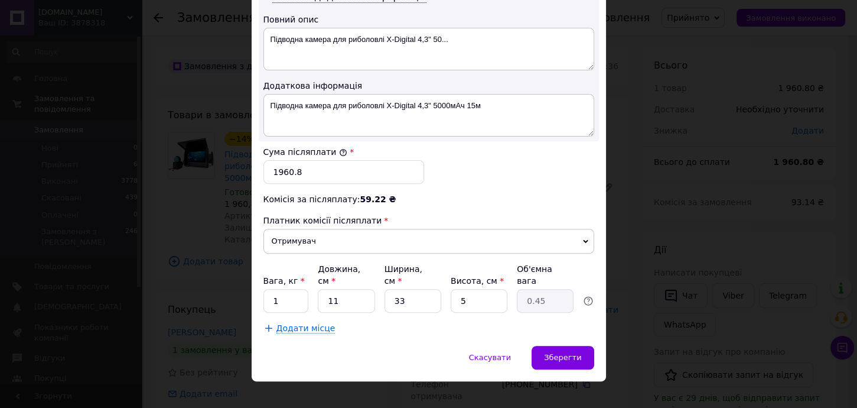
click at [635, 300] on div "× Редагування доставки Спосіб доставки Нова Пошта (платна) Платник Отримувач Ві…" at bounding box center [428, 204] width 857 height 408
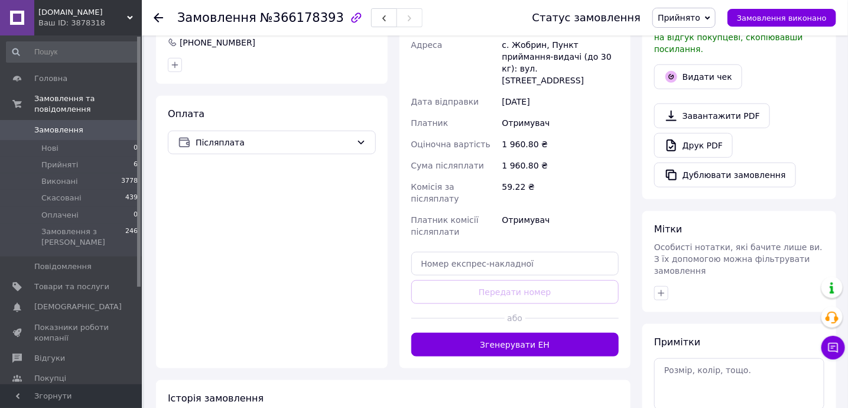
scroll to position [394, 0]
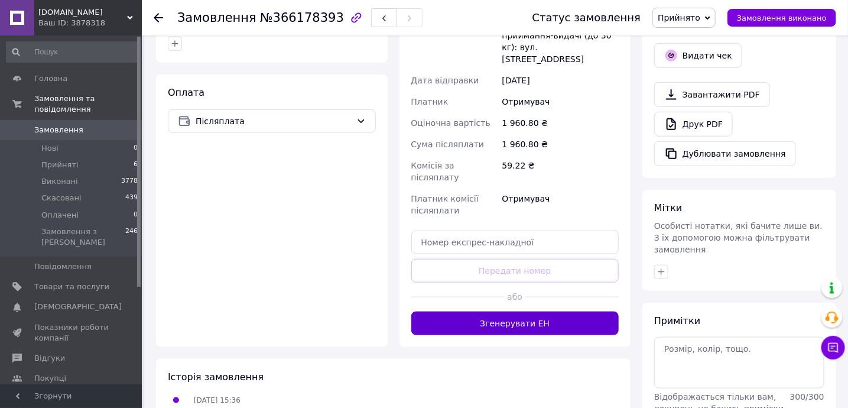
click at [508, 311] on button "Згенерувати ЕН" at bounding box center [515, 323] width 208 height 24
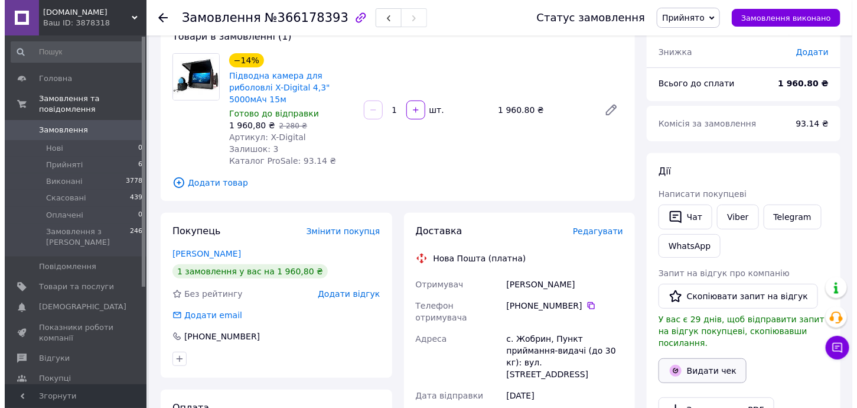
scroll to position [157, 0]
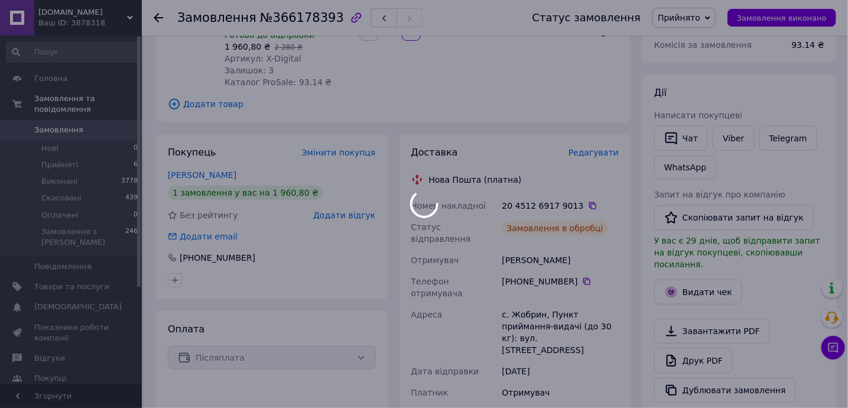
click at [702, 276] on div at bounding box center [424, 204] width 848 height 408
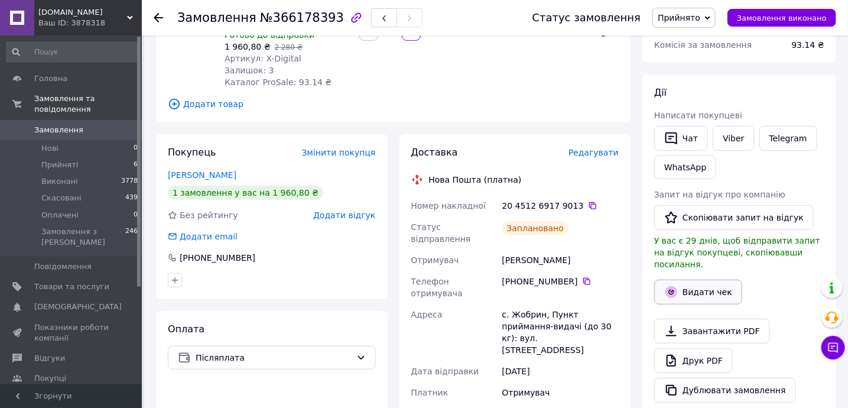
click at [680, 280] on button "Видати чек" at bounding box center [698, 292] width 88 height 25
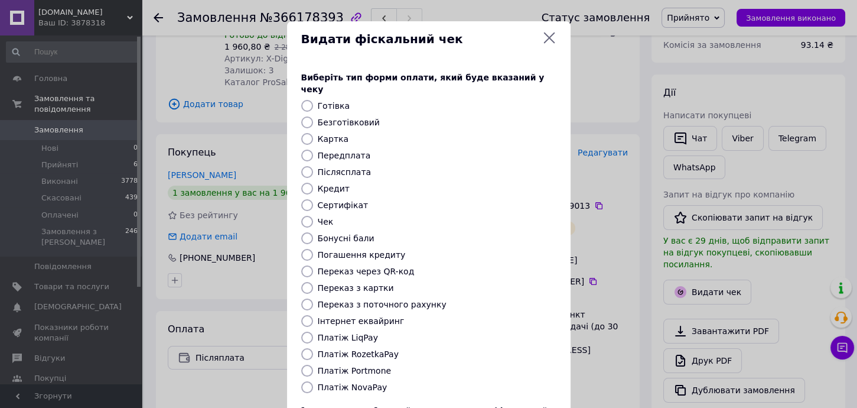
click at [336, 382] on label "Платіж NovaPay" at bounding box center [353, 386] width 70 height 9
click at [313, 381] on input "Платіж NovaPay" at bounding box center [307, 387] width 12 height 12
radio input "true"
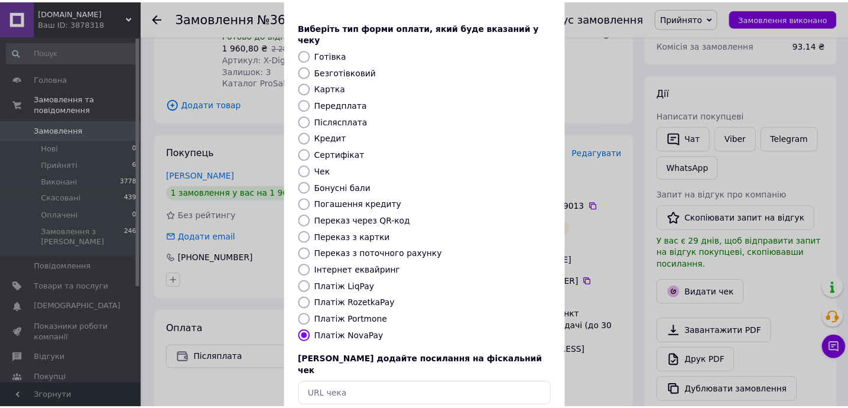
scroll to position [100, 0]
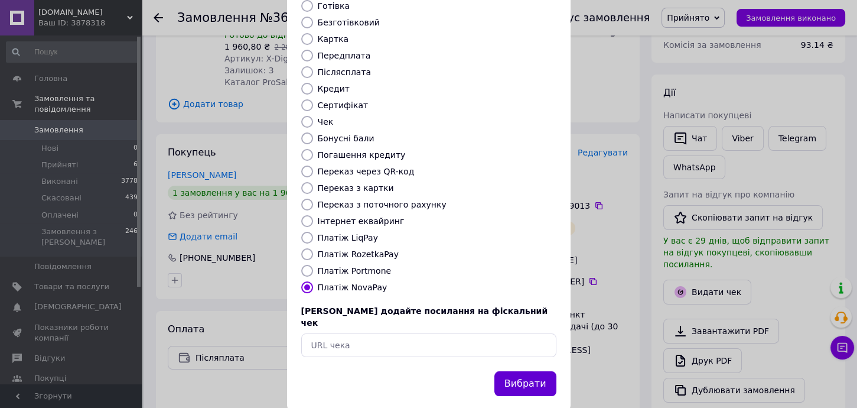
click at [541, 371] on button "Вибрати" at bounding box center [526, 383] width 62 height 25
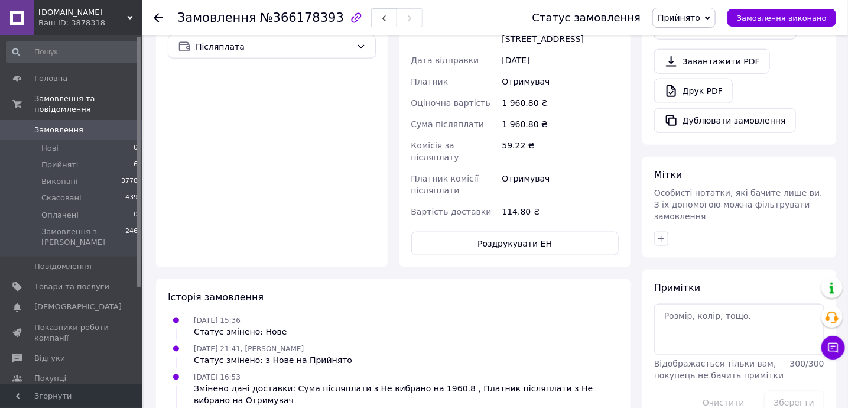
scroll to position [472, 0]
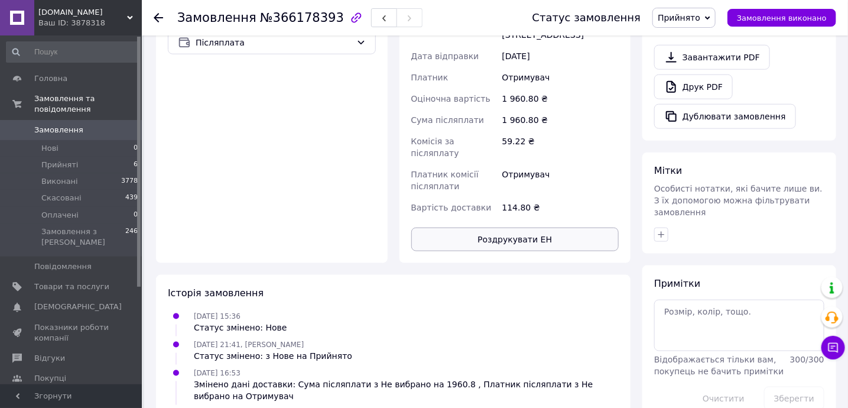
click at [543, 228] on button "Роздрукувати ЕН" at bounding box center [515, 240] width 208 height 24
click at [796, 25] on button "Замовлення виконано" at bounding box center [781, 18] width 109 height 18
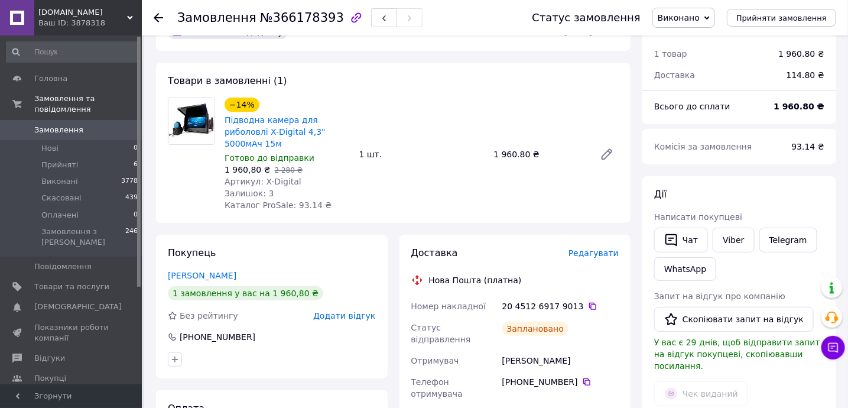
scroll to position [0, 0]
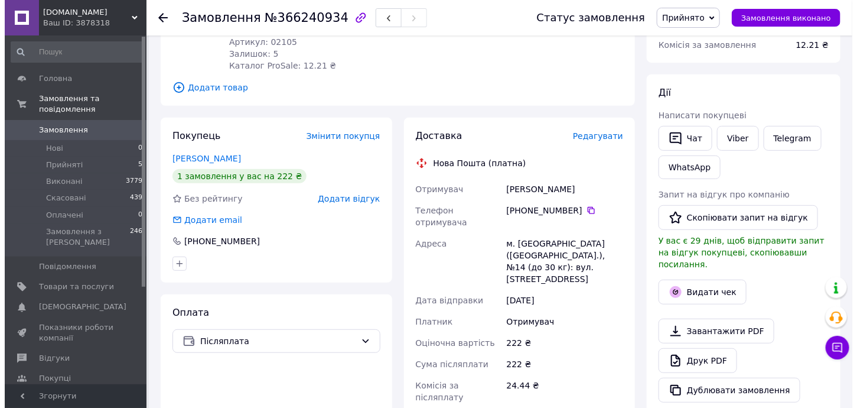
scroll to position [236, 0]
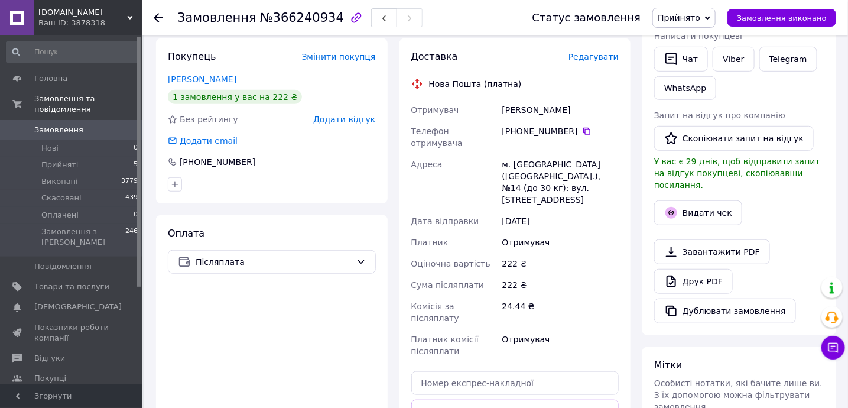
click at [596, 61] on span "Редагувати" at bounding box center [593, 56] width 50 height 9
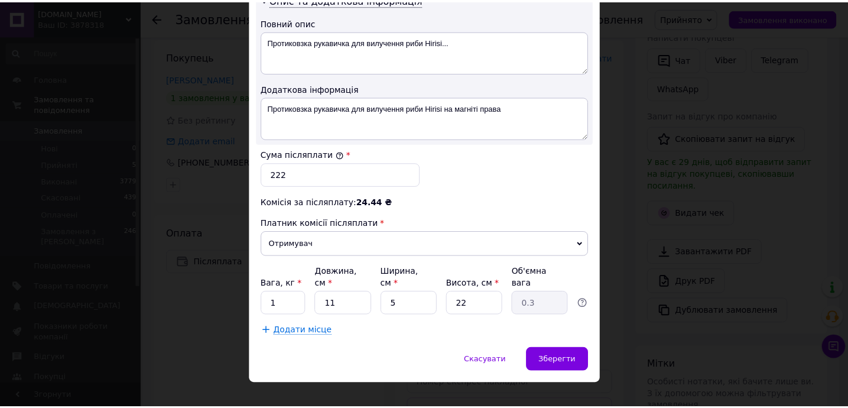
scroll to position [635, 0]
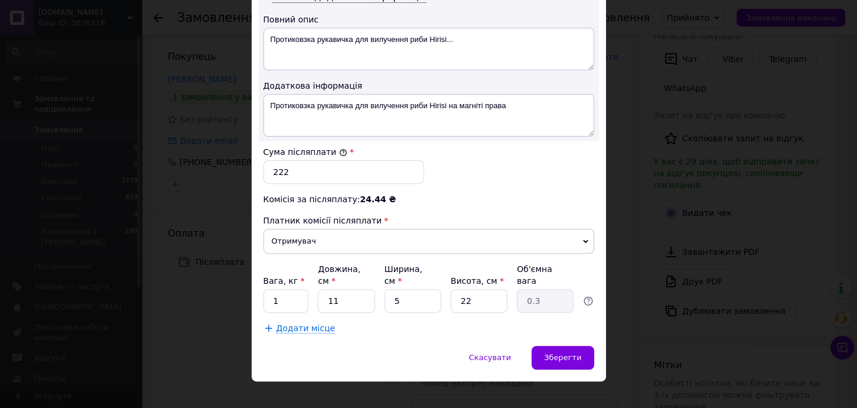
click at [639, 276] on div "× Редагування доставки Спосіб доставки Нова Пошта (платна) Платник Отримувач Ві…" at bounding box center [428, 204] width 857 height 408
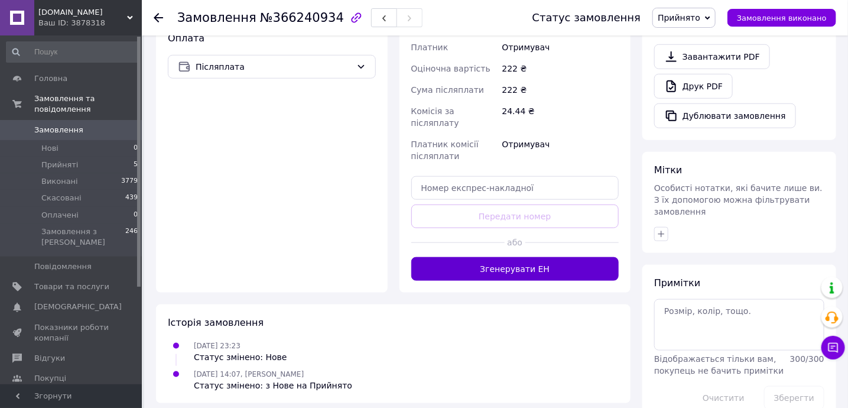
click at [563, 257] on button "Згенерувати ЕН" at bounding box center [515, 269] width 208 height 24
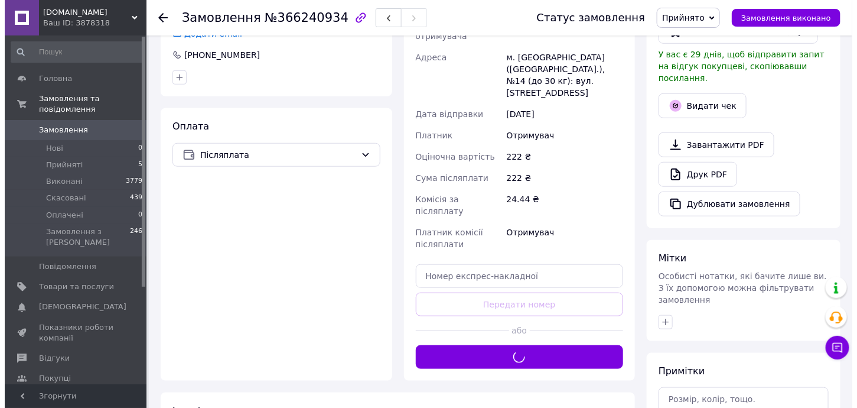
scroll to position [195, 0]
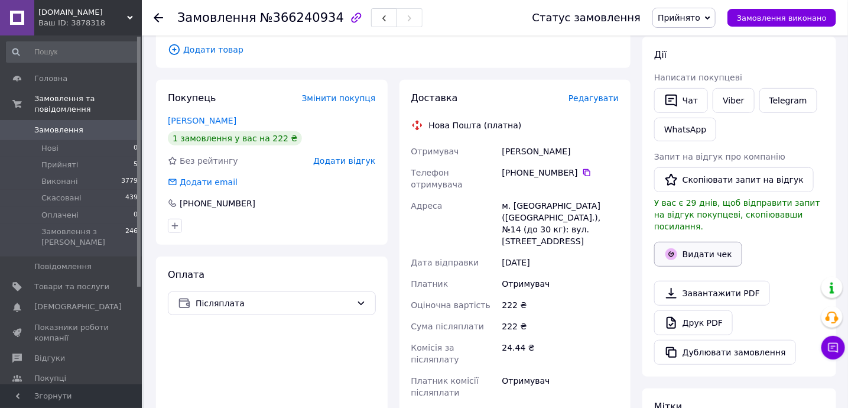
click at [681, 242] on button "Видати чек" at bounding box center [698, 254] width 88 height 25
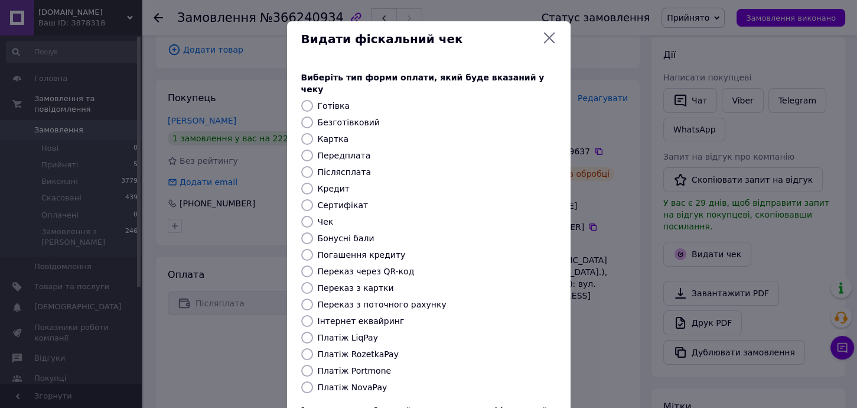
click at [350, 382] on label "Платіж NovaPay" at bounding box center [353, 386] width 70 height 9
click at [313, 381] on input "Платіж NovaPay" at bounding box center [307, 387] width 12 height 12
radio input "true"
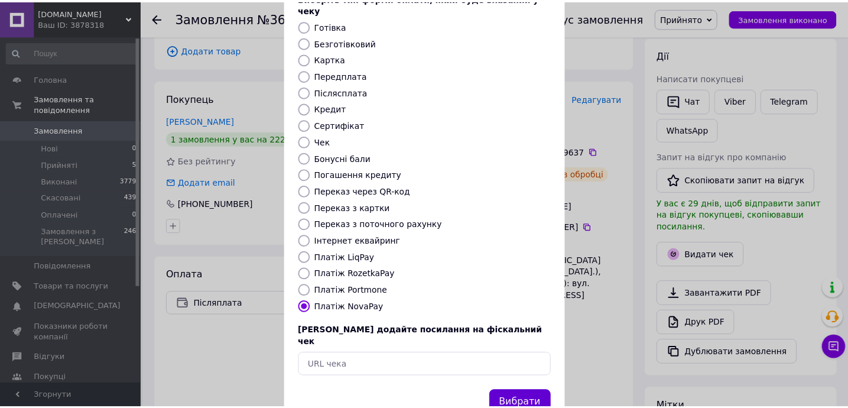
scroll to position [100, 0]
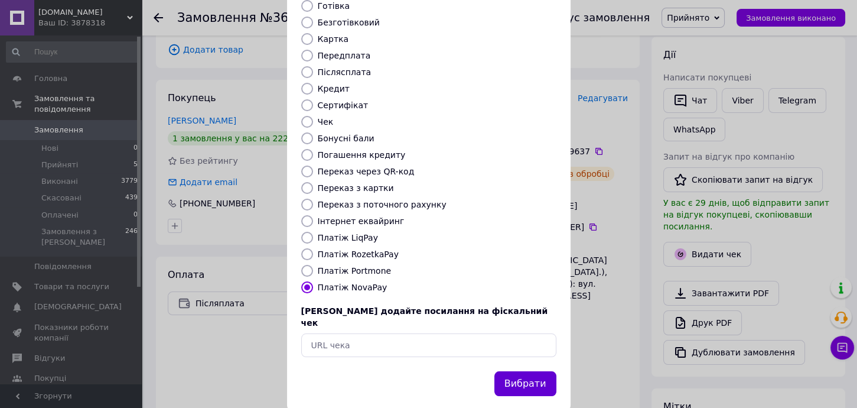
click at [527, 371] on button "Вибрати" at bounding box center [526, 383] width 62 height 25
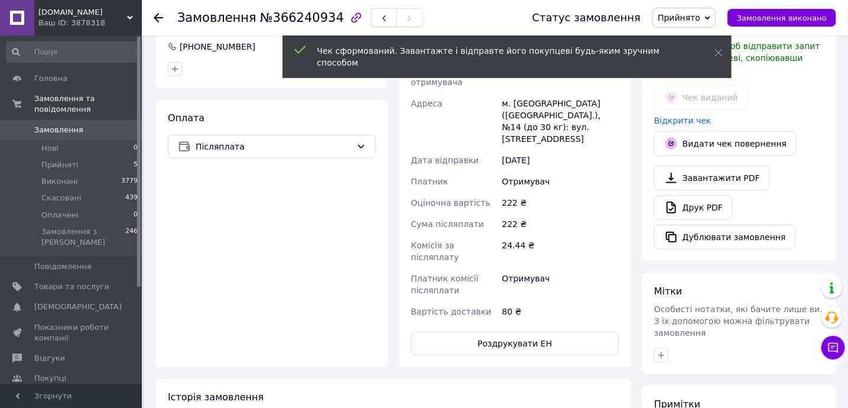
scroll to position [353, 0]
click at [533, 330] on button "Роздрукувати ЕН" at bounding box center [515, 342] width 208 height 24
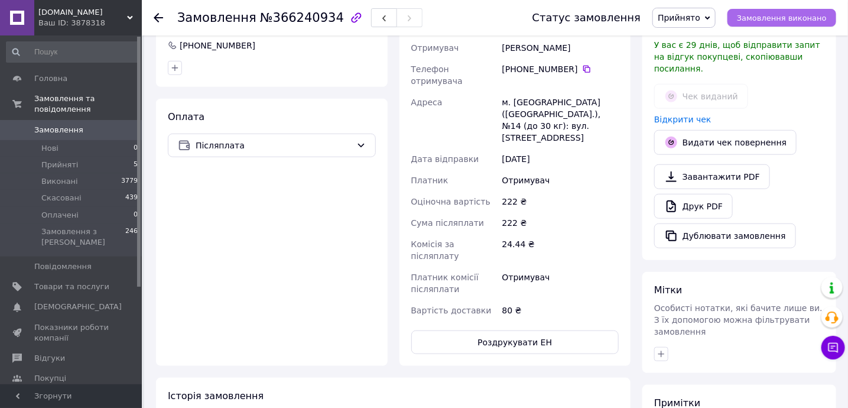
click at [789, 22] on button "Замовлення виконано" at bounding box center [781, 18] width 109 height 18
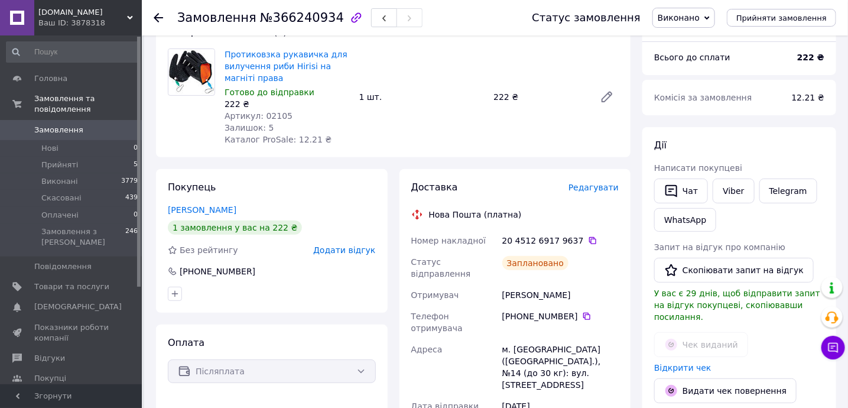
scroll to position [0, 0]
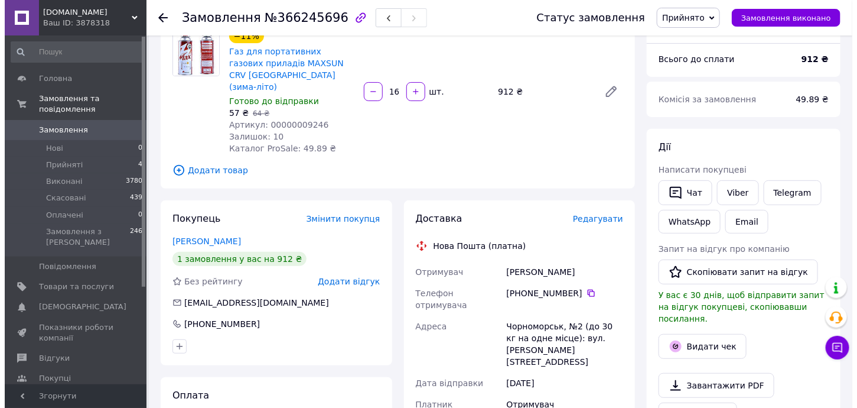
scroll to position [79, 0]
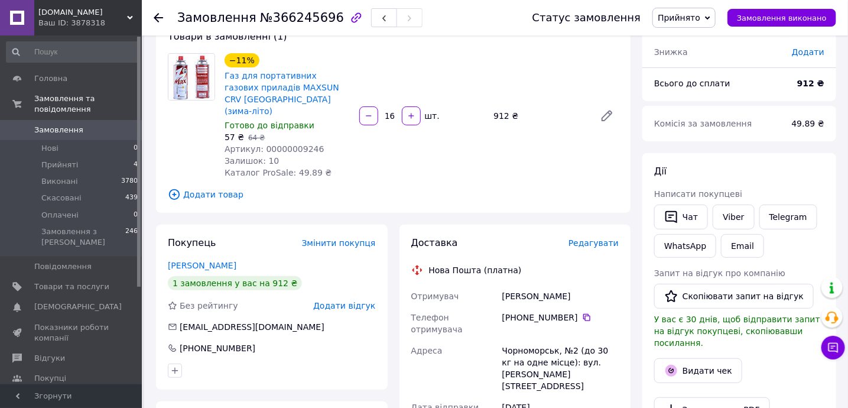
click at [596, 238] on span "Редагувати" at bounding box center [593, 242] width 50 height 9
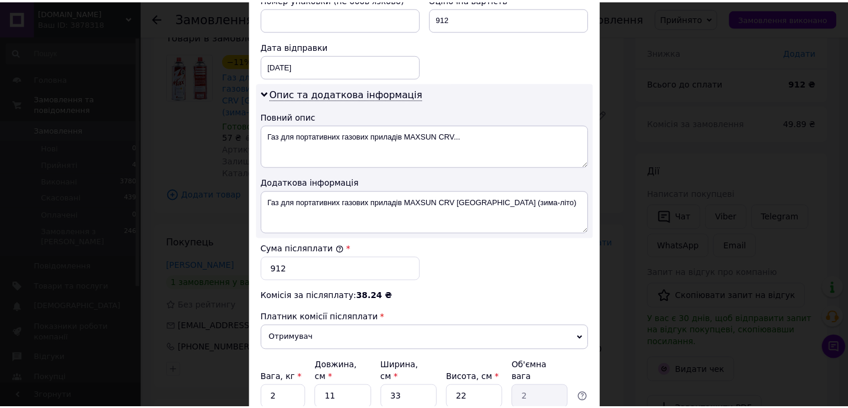
scroll to position [635, 0]
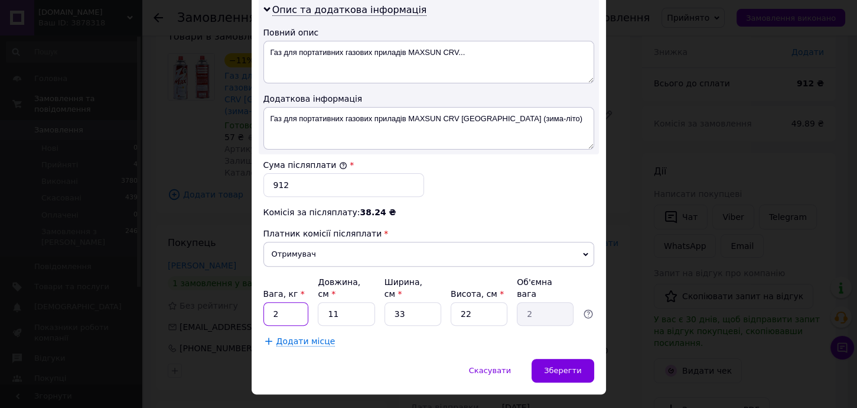
click at [286, 302] on input "2" at bounding box center [287, 314] width 46 height 24
type input "4"
click at [366, 302] on input "11" at bounding box center [346, 314] width 57 height 24
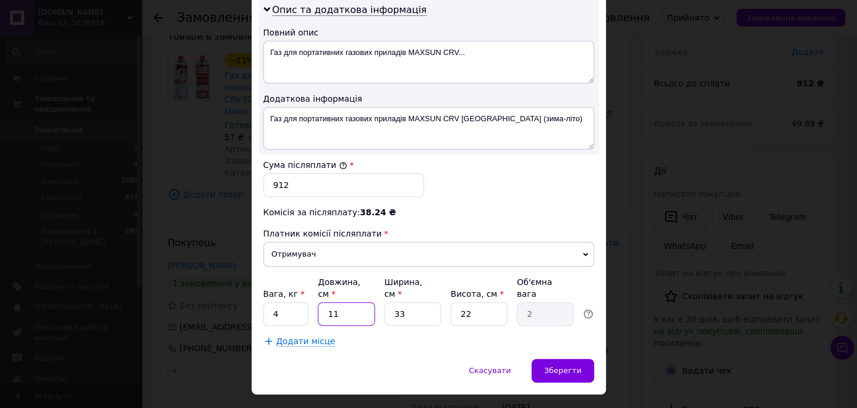
type input "2"
type input "0.36"
type input "20"
type input "3.63"
type input "20"
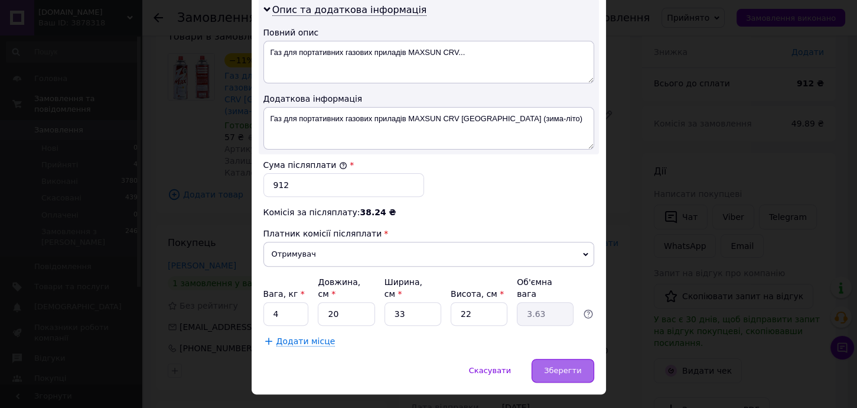
click at [569, 366] on span "Зберегти" at bounding box center [562, 370] width 37 height 9
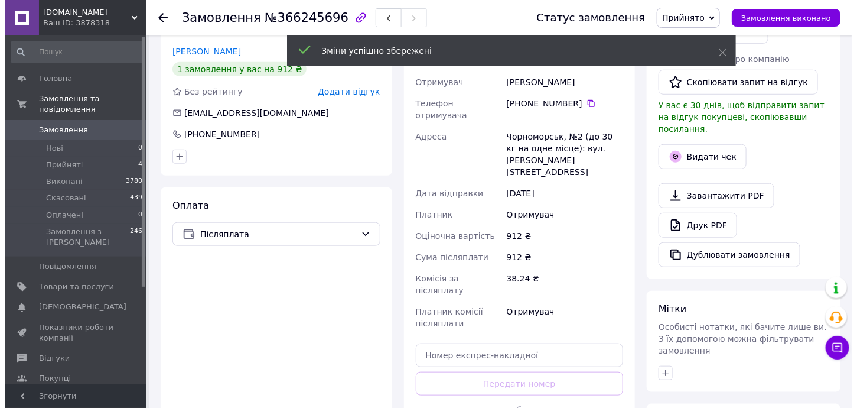
scroll to position [315, 0]
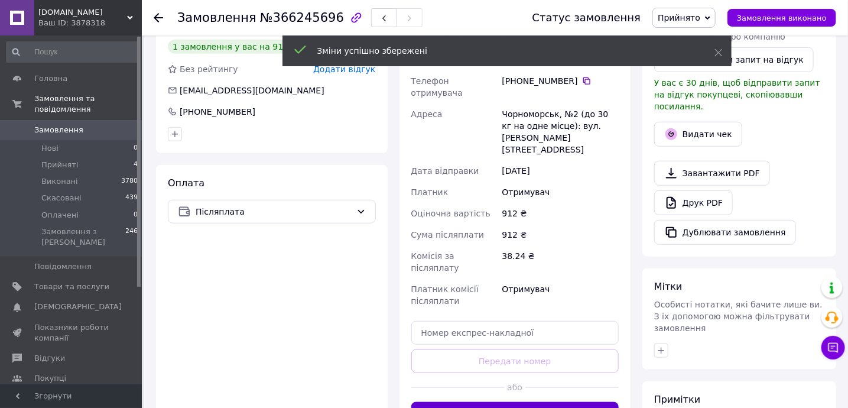
click at [544, 402] on button "Згенерувати ЕН" at bounding box center [515, 414] width 208 height 24
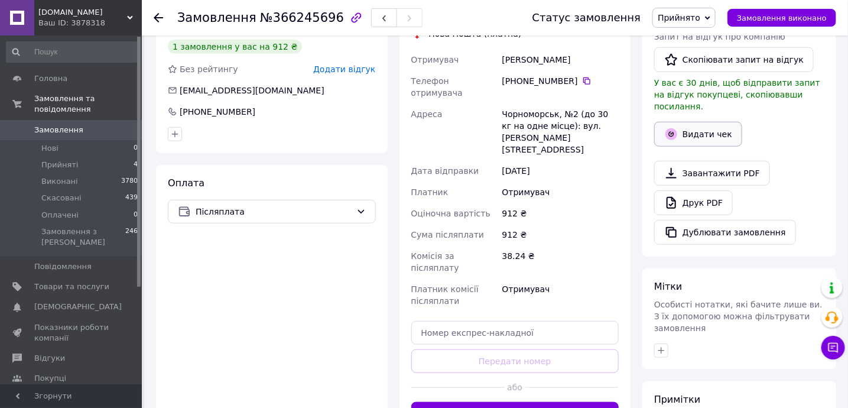
click at [698, 131] on button "Видати чек" at bounding box center [698, 134] width 88 height 25
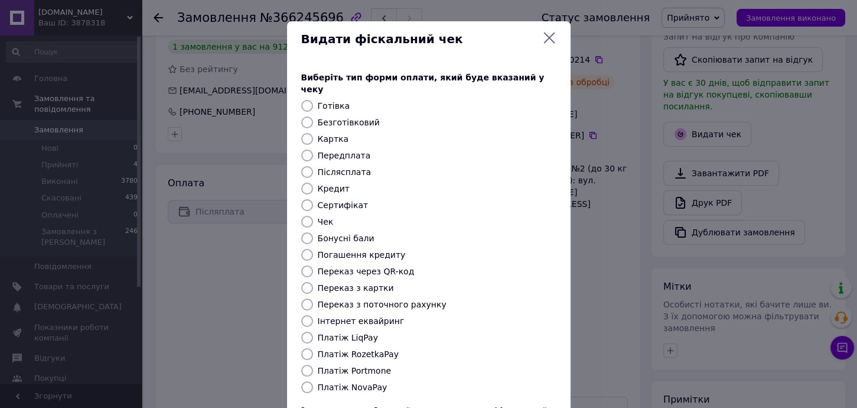
click at [357, 382] on label "Платіж NovaPay" at bounding box center [353, 386] width 70 height 9
click at [313, 381] on input "Платіж NovaPay" at bounding box center [307, 387] width 12 height 12
radio input "true"
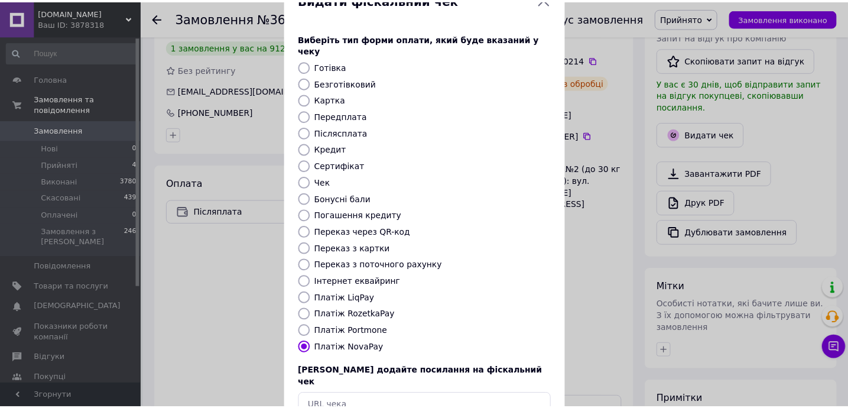
scroll to position [100, 0]
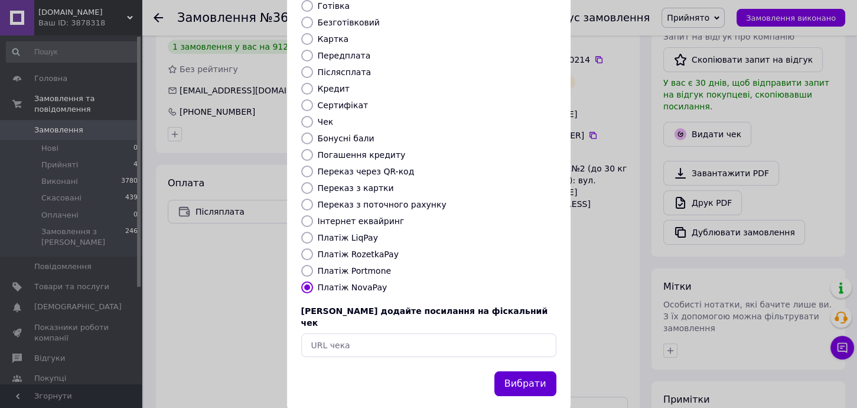
click at [522, 371] on button "Вибрати" at bounding box center [526, 383] width 62 height 25
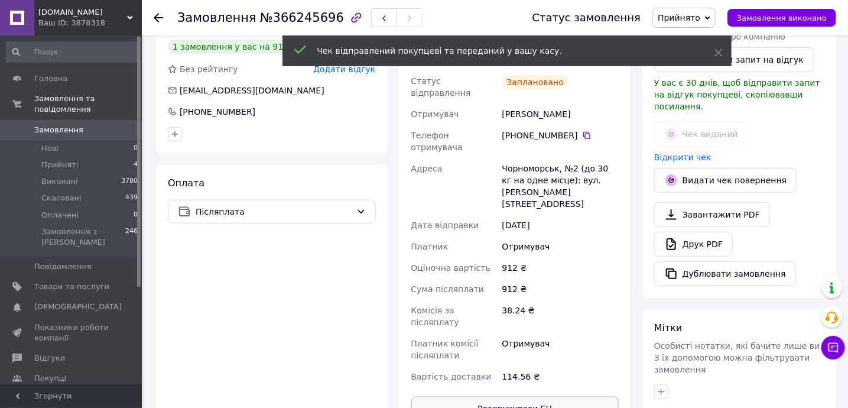
click at [536, 397] on button "Роздрукувати ЕН" at bounding box center [515, 409] width 208 height 24
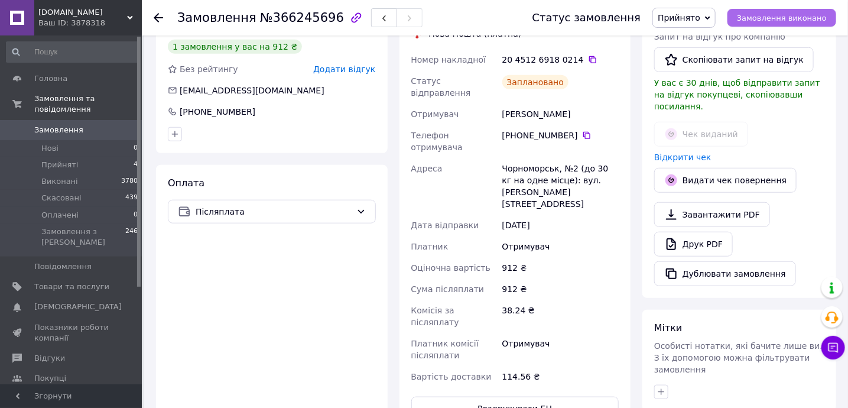
click at [789, 22] on button "Замовлення виконано" at bounding box center [781, 18] width 109 height 18
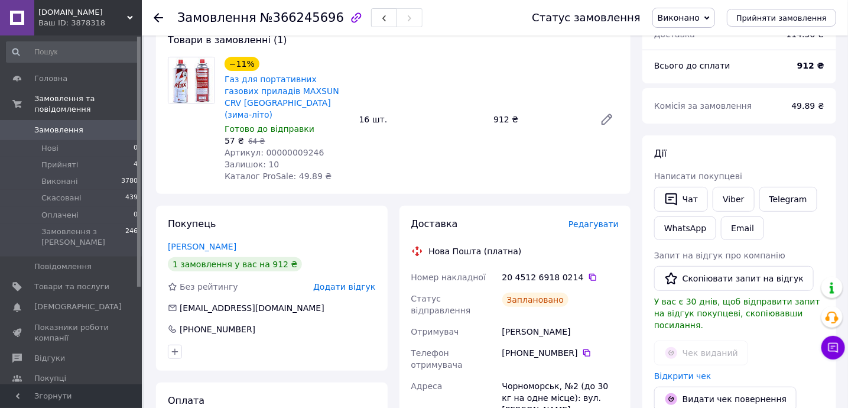
scroll to position [0, 0]
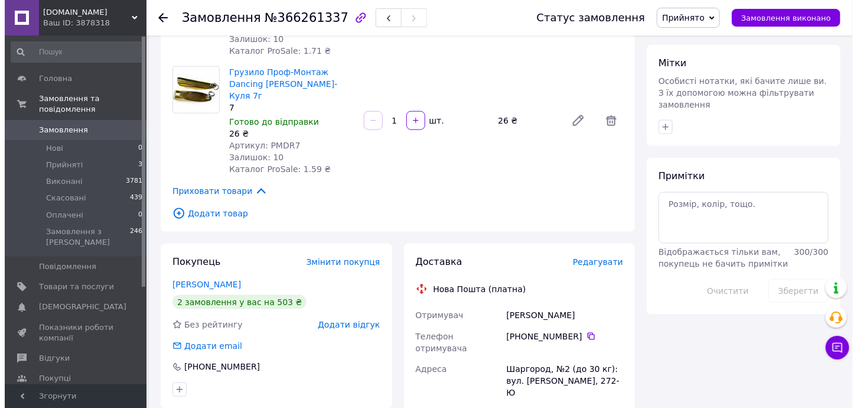
scroll to position [630, 0]
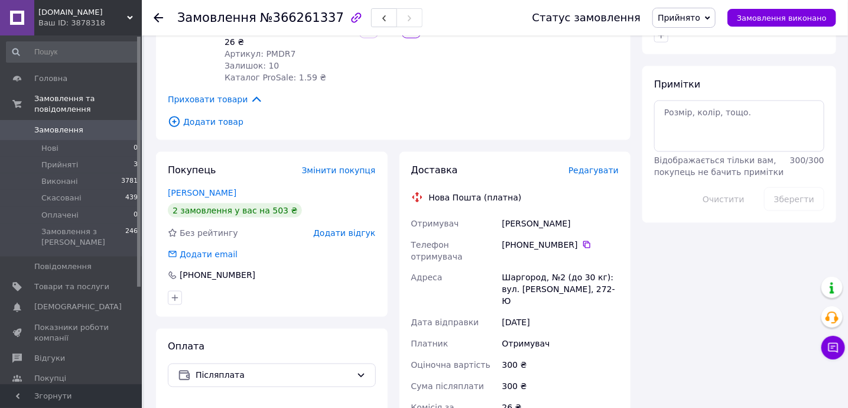
click at [611, 165] on span "Редагувати" at bounding box center [593, 169] width 50 height 9
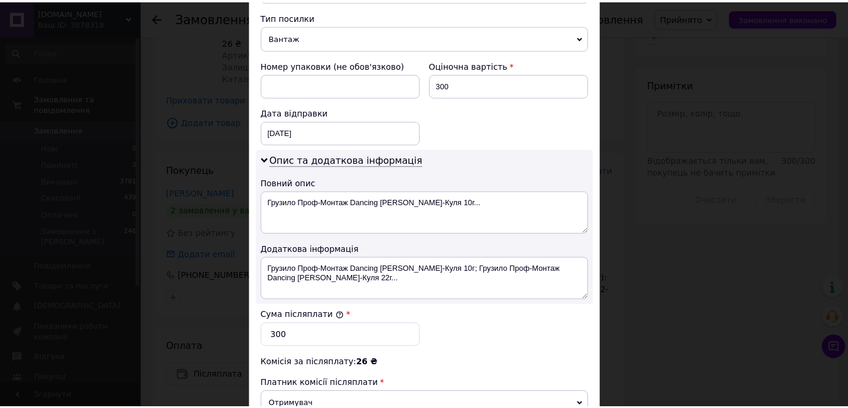
scroll to position [635, 0]
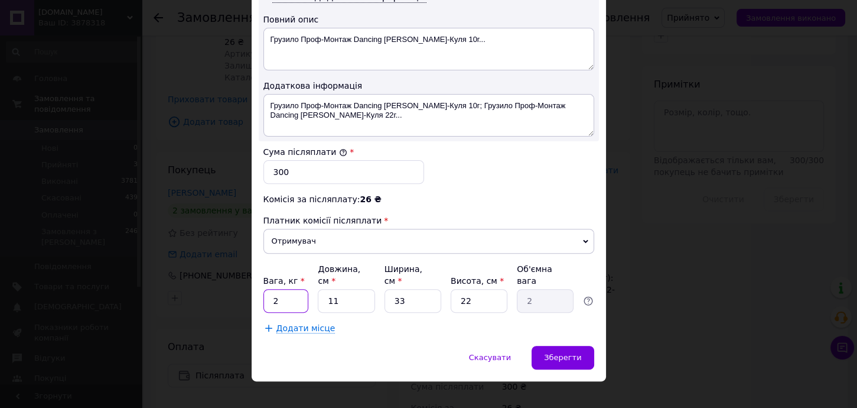
click at [298, 289] on input "2" at bounding box center [287, 301] width 46 height 24
type input "1"
click at [340, 289] on input "11" at bounding box center [346, 301] width 57 height 24
drag, startPoint x: 340, startPoint y: 288, endPoint x: 384, endPoint y: 294, distance: 44.7
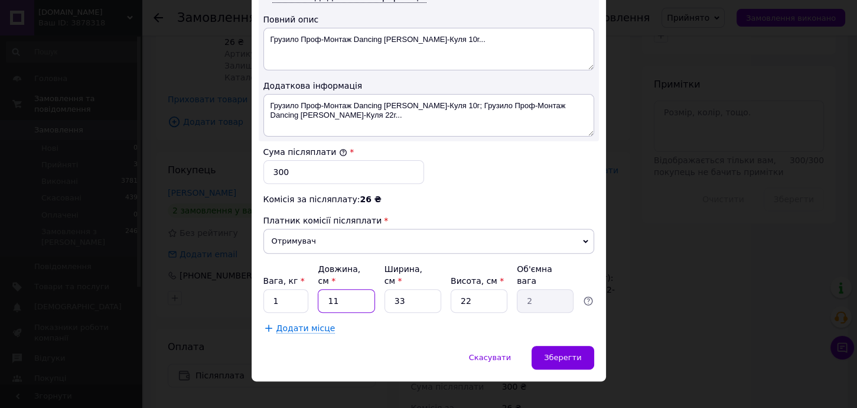
click at [343, 293] on input "11" at bounding box center [346, 301] width 57 height 24
type input "5"
type input "0.91"
type input "5"
click at [577, 353] on span "Зберегти" at bounding box center [562, 357] width 37 height 9
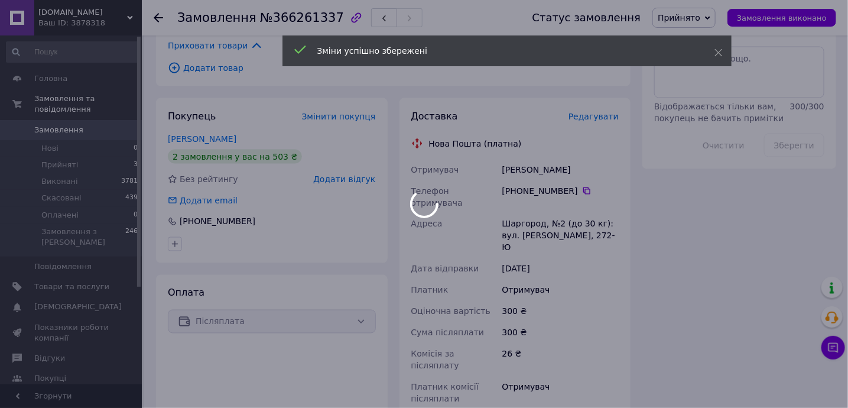
scroll to position [709, 0]
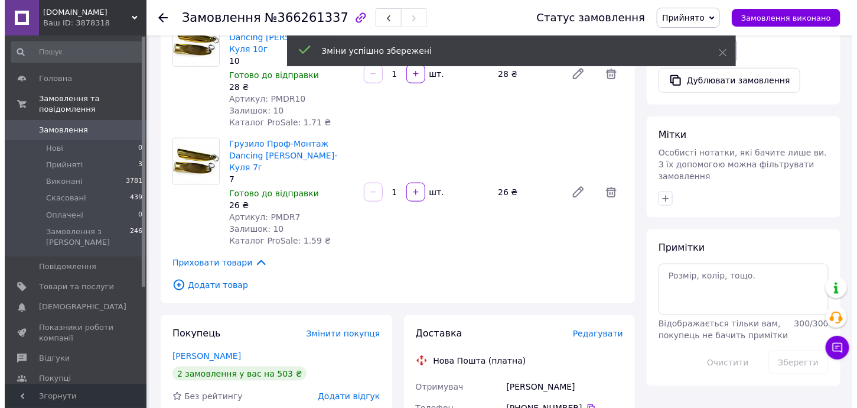
scroll to position [315, 0]
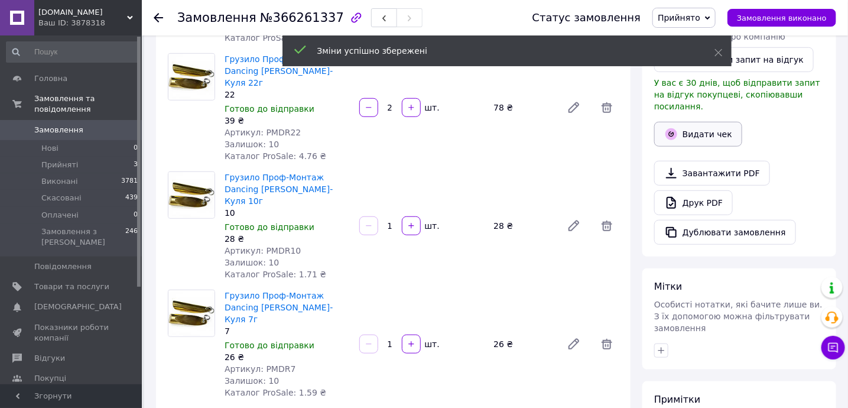
click at [700, 122] on button "Видати чек" at bounding box center [698, 134] width 88 height 25
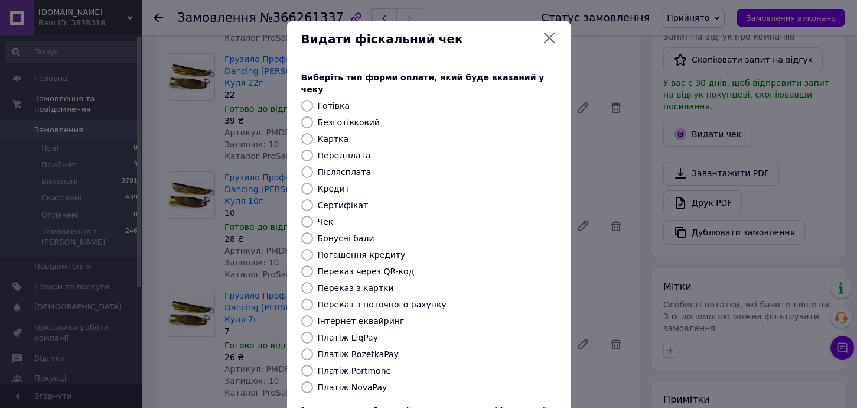
click at [332, 382] on label "Платіж NovaPay" at bounding box center [353, 386] width 70 height 9
click at [313, 381] on input "Платіж NovaPay" at bounding box center [307, 387] width 12 height 12
radio input "true"
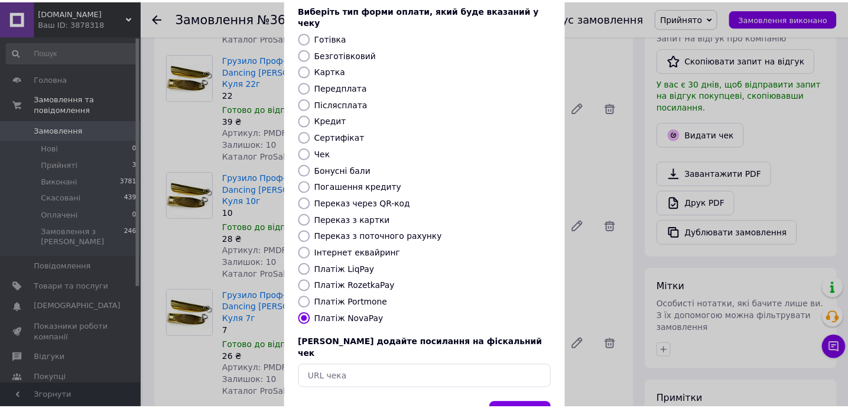
scroll to position [100, 0]
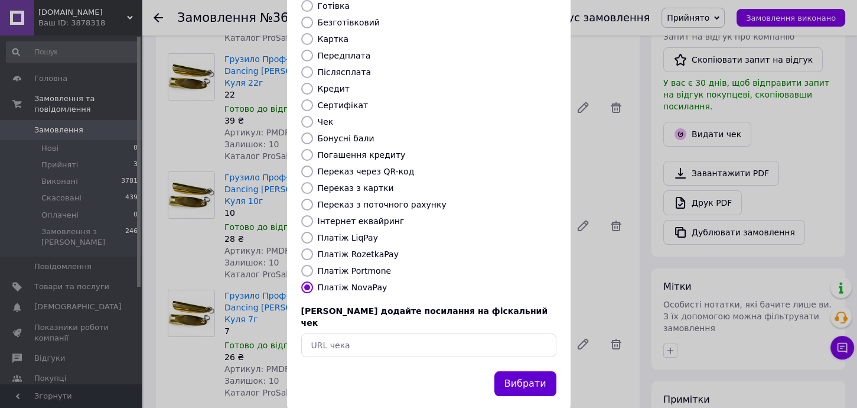
click at [520, 371] on button "Вибрати" at bounding box center [526, 383] width 62 height 25
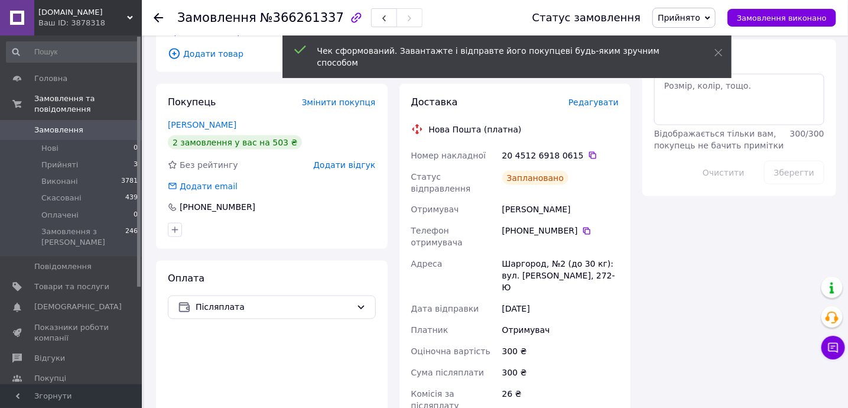
scroll to position [709, 0]
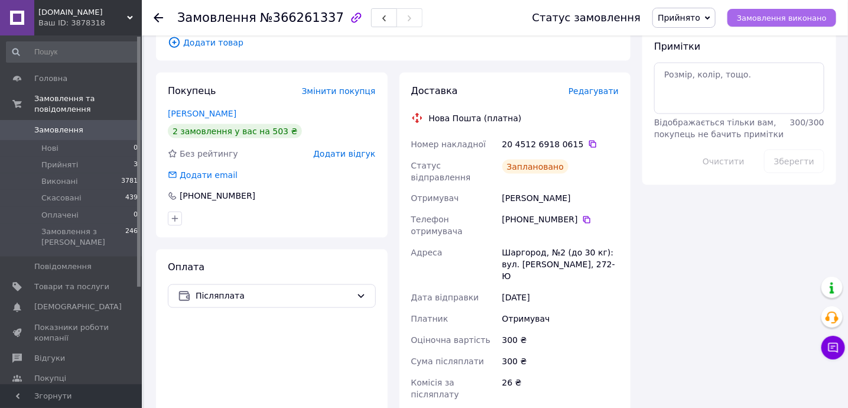
click at [787, 21] on span "Замовлення виконано" at bounding box center [782, 18] width 90 height 9
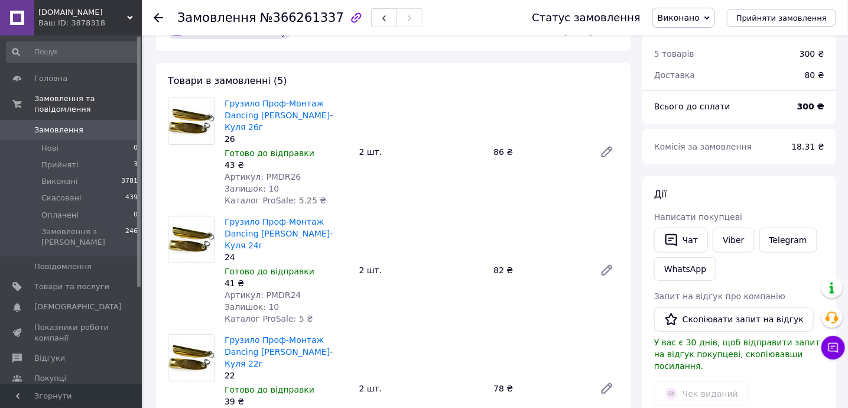
scroll to position [0, 0]
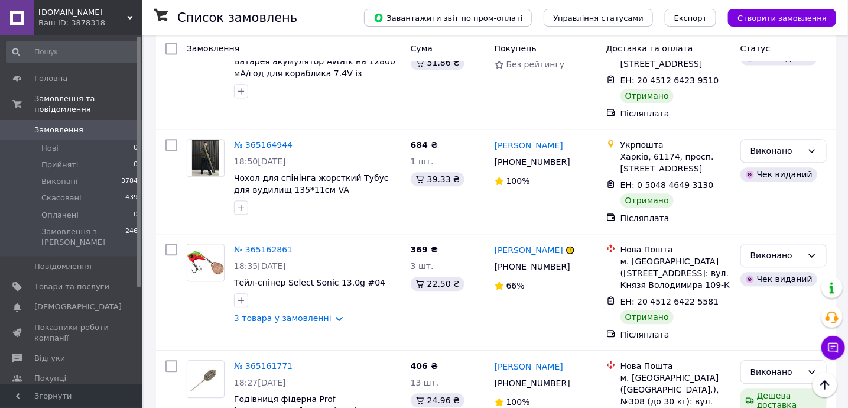
scroll to position [6405, 0]
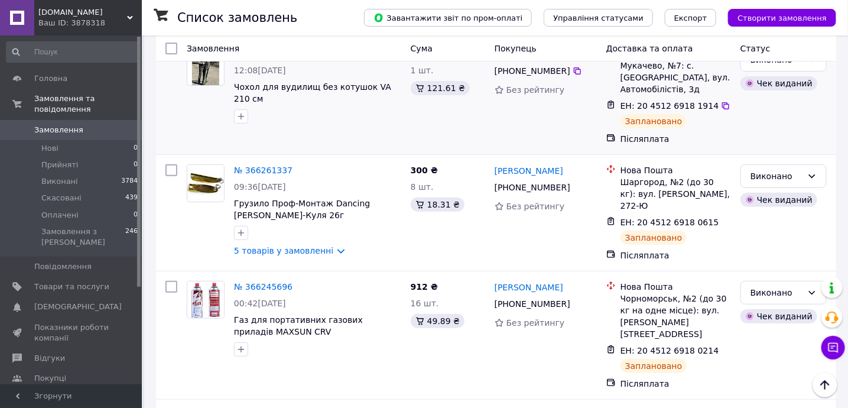
scroll to position [0, 0]
